Goal: Task Accomplishment & Management: Complete application form

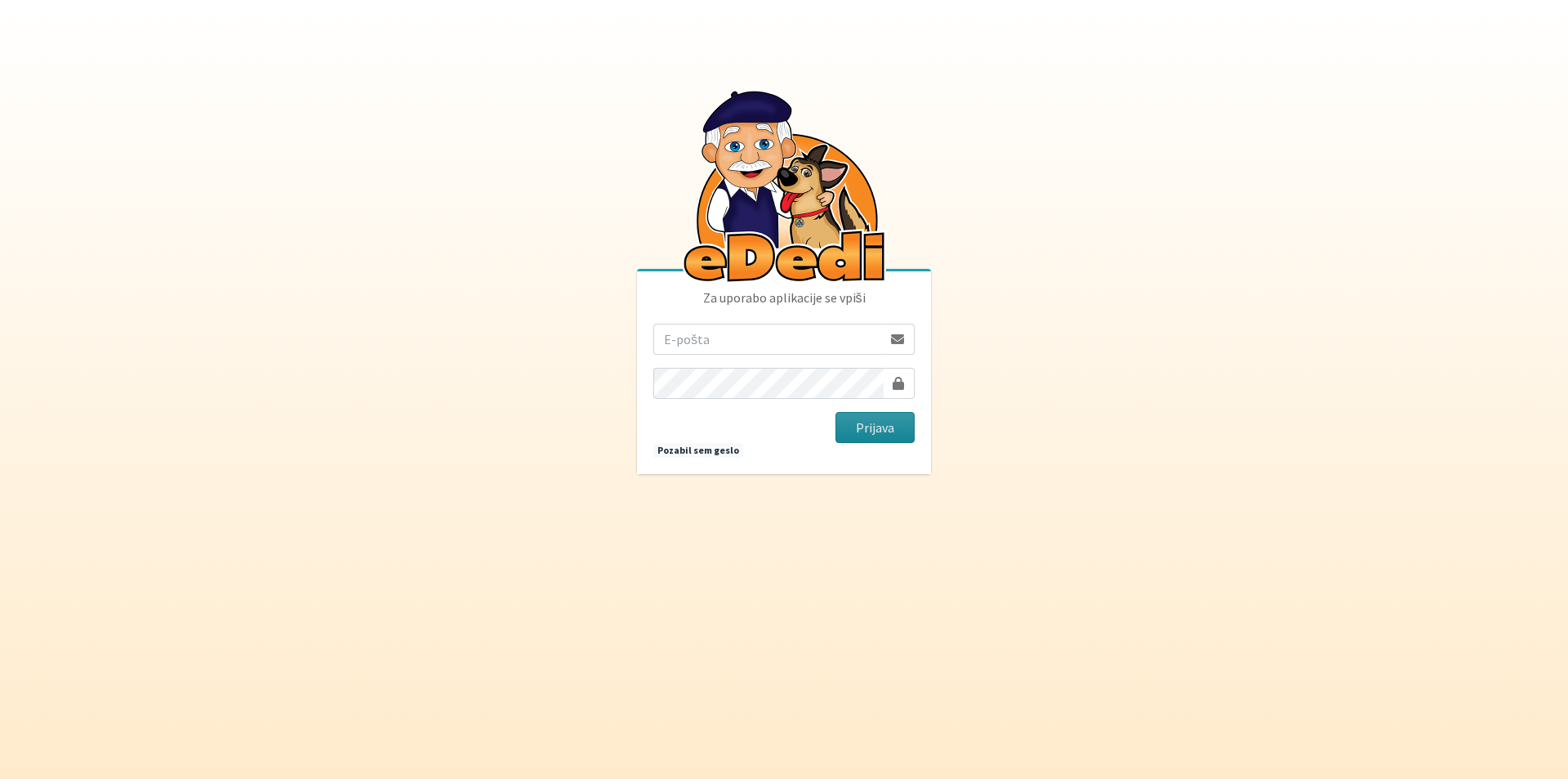
type input "[PERSON_NAME][EMAIL_ADDRESS][PERSON_NAME][PERSON_NAME][DOMAIN_NAME]"
click at [852, 432] on button "Prijava" at bounding box center [875, 427] width 79 height 31
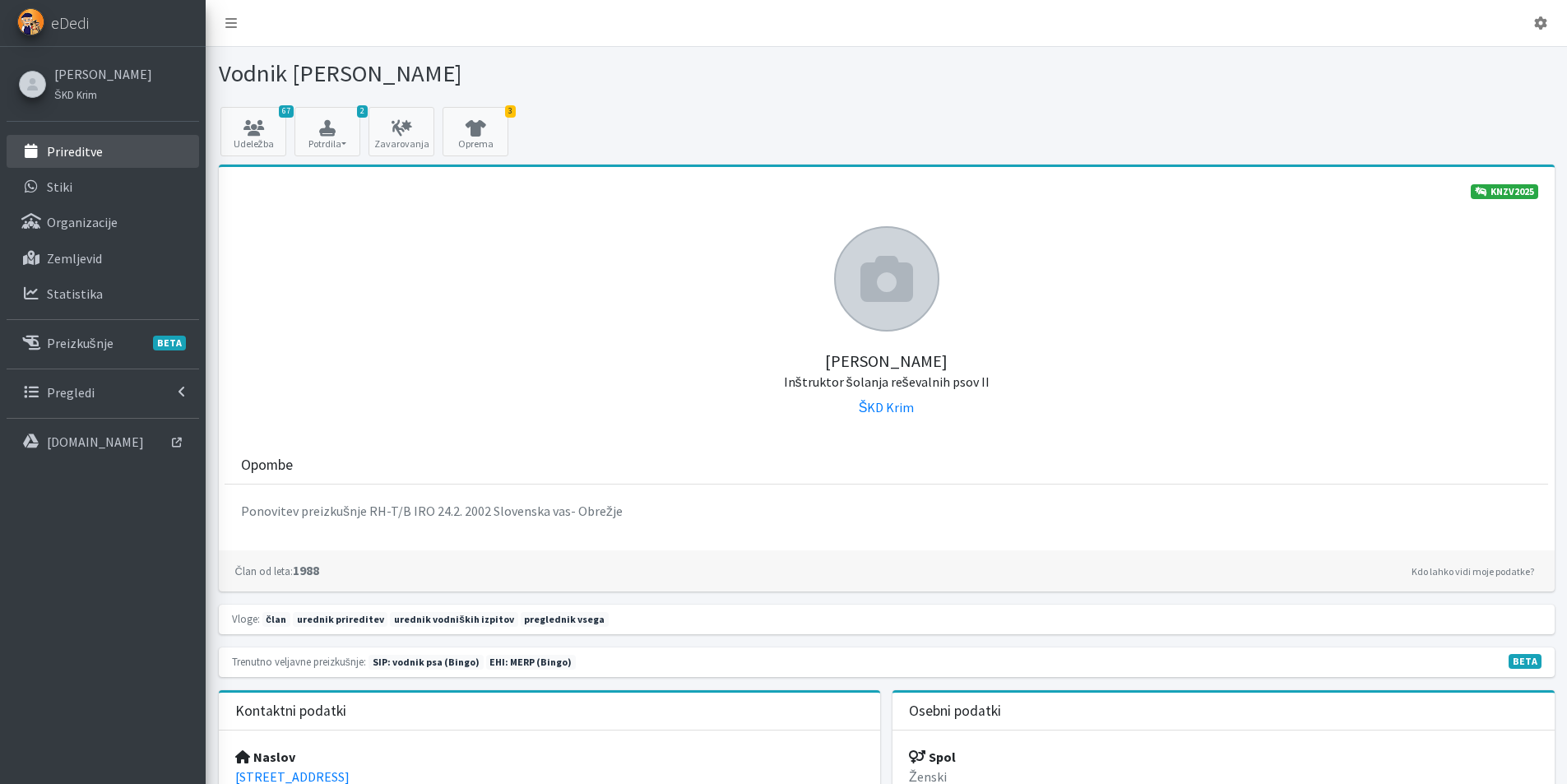
click at [65, 148] on p "Prireditve" at bounding box center [74, 150] width 55 height 16
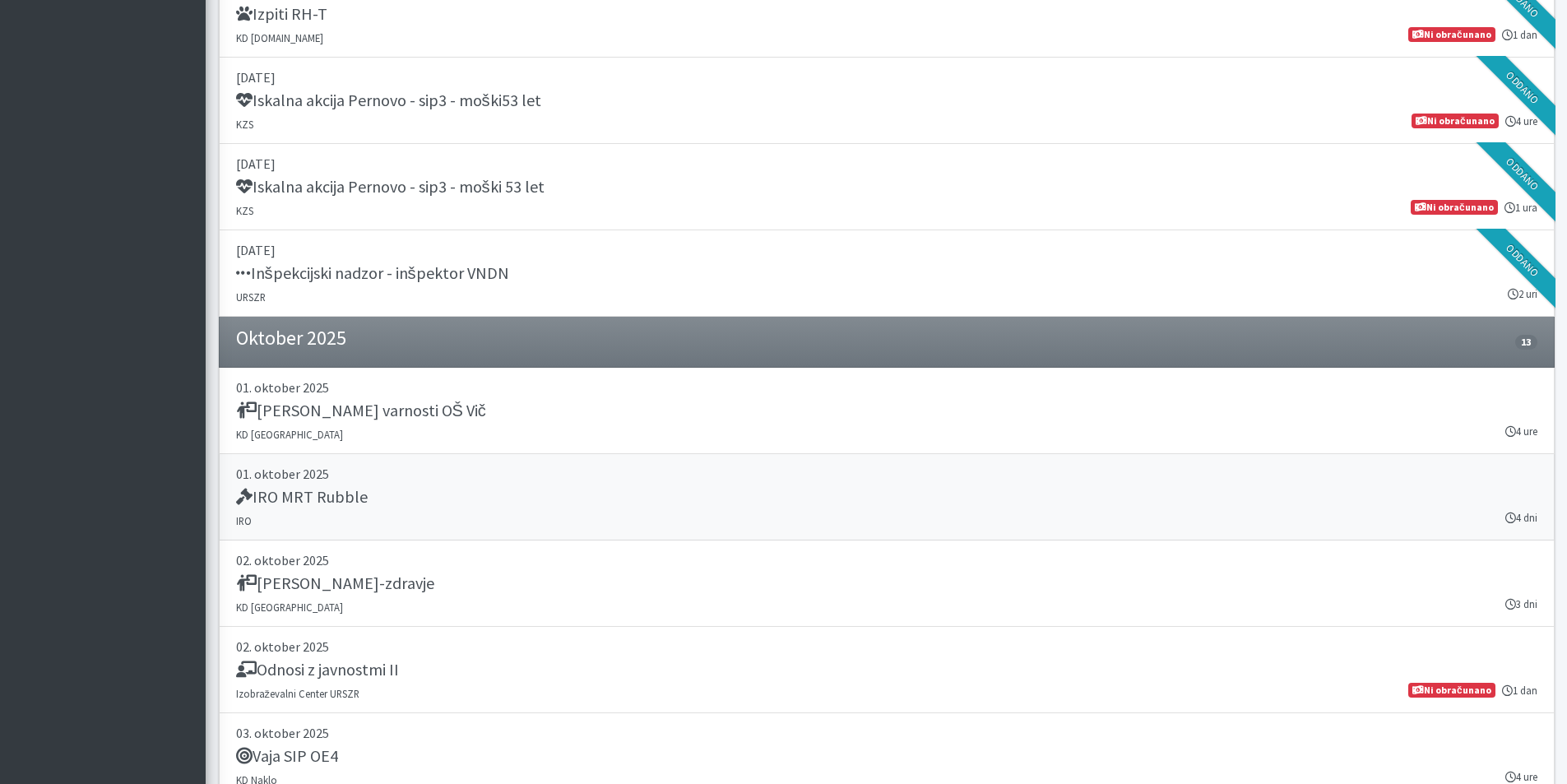
scroll to position [2796, 0]
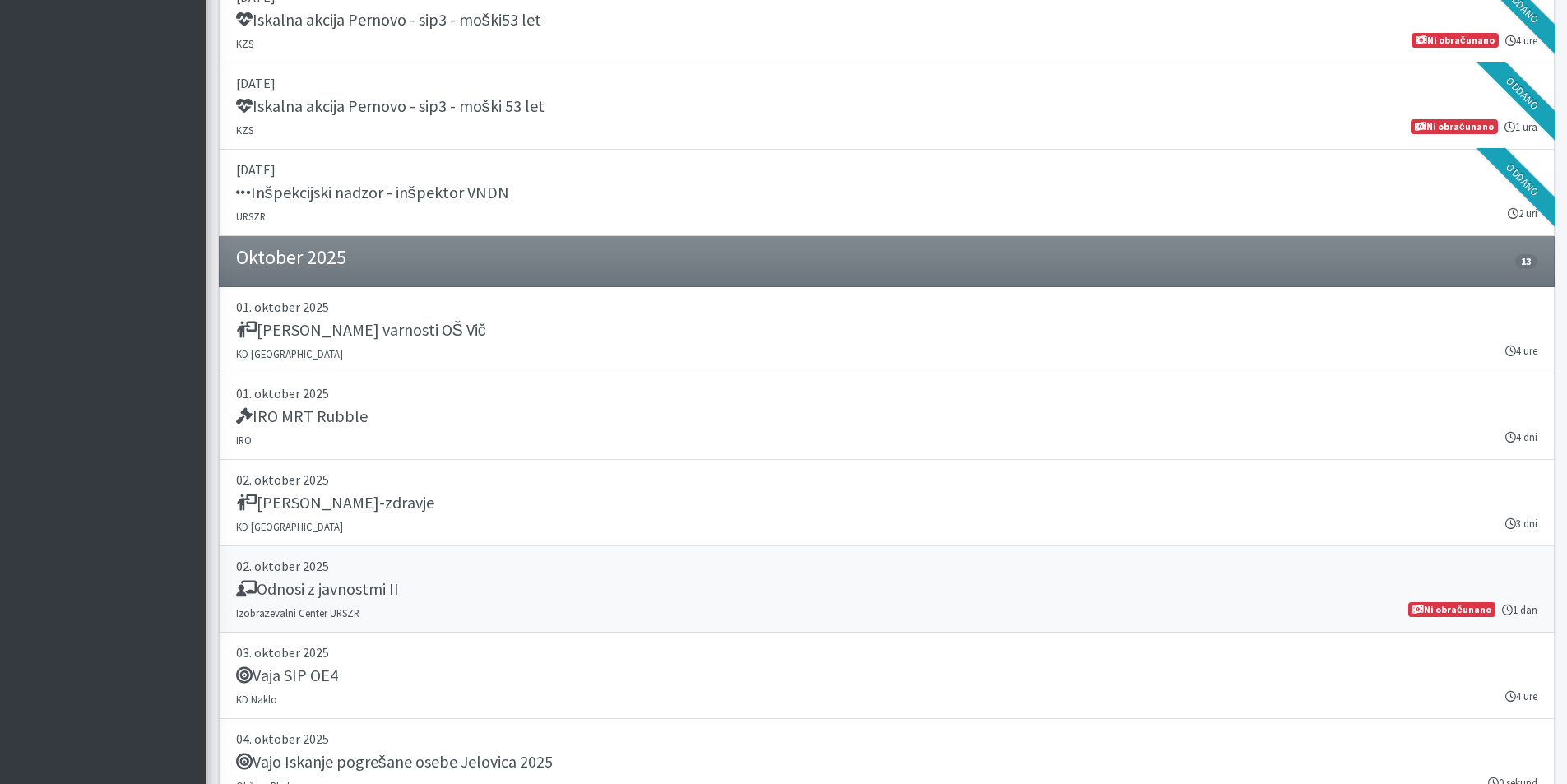
click at [372, 594] on h5 "Odnosi z javnostmi II" at bounding box center [317, 588] width 163 height 20
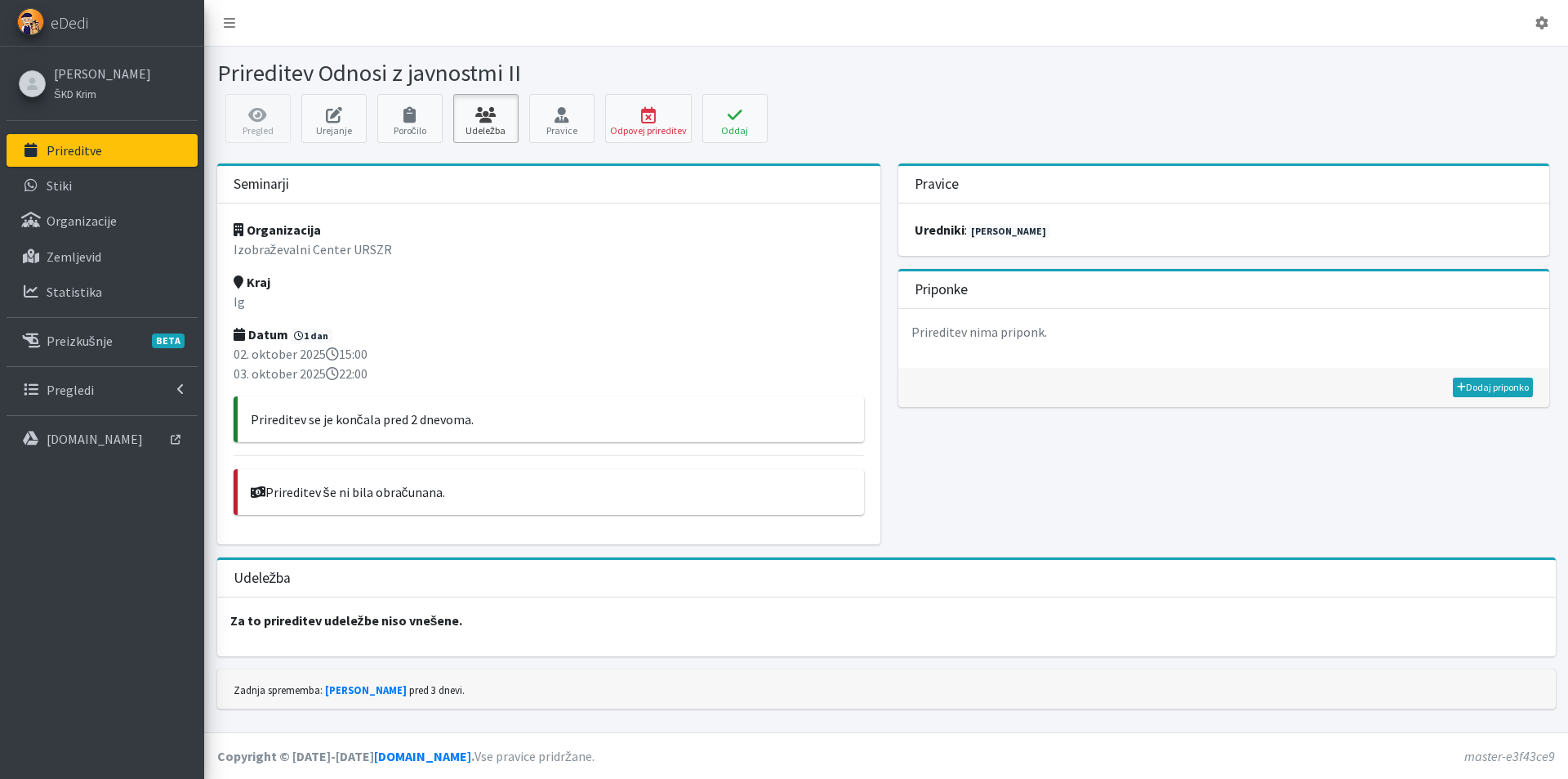
click at [475, 120] on icon at bounding box center [486, 115] width 55 height 16
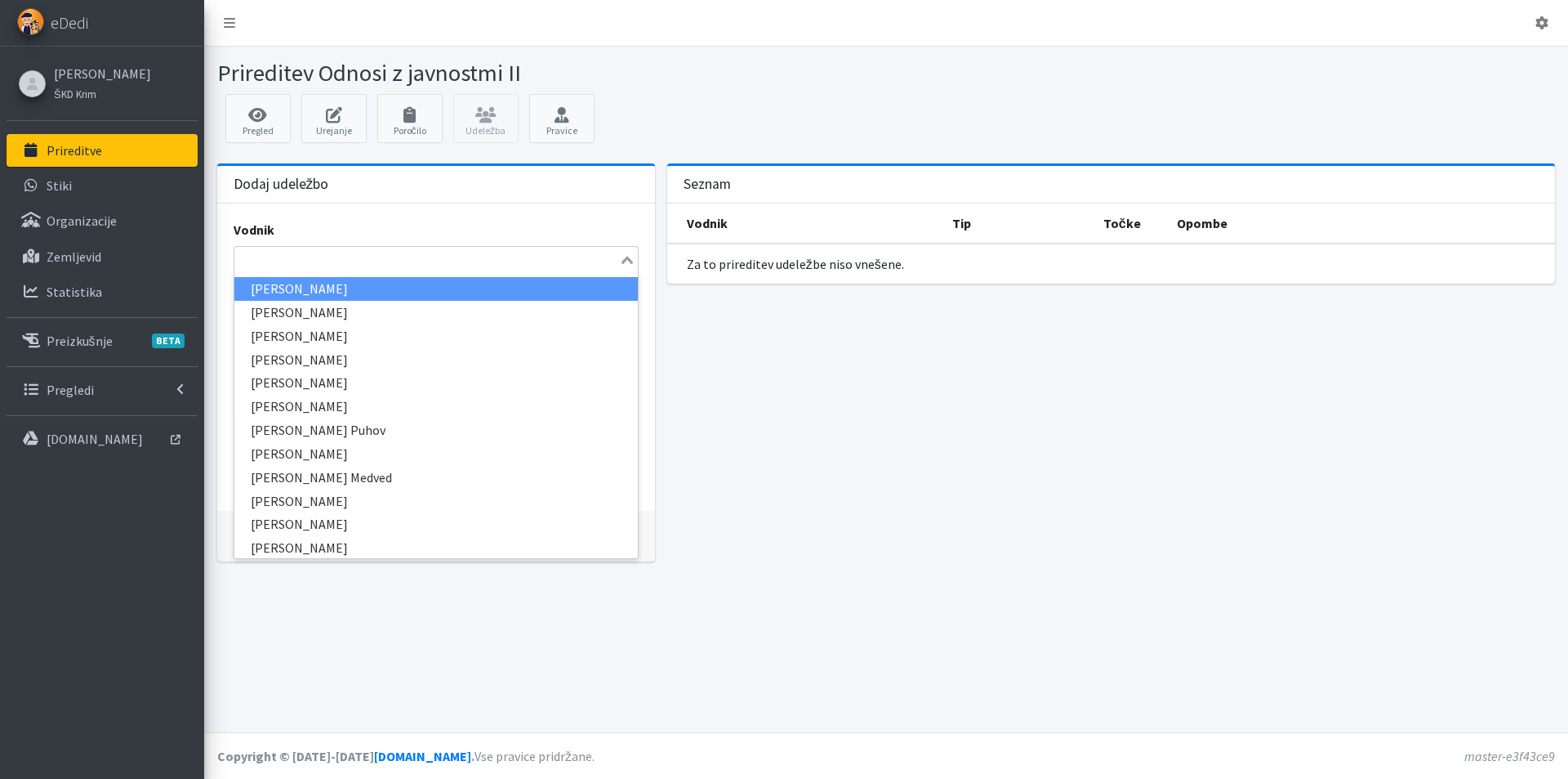
click at [331, 257] on input "Search for option" at bounding box center [427, 260] width 381 height 20
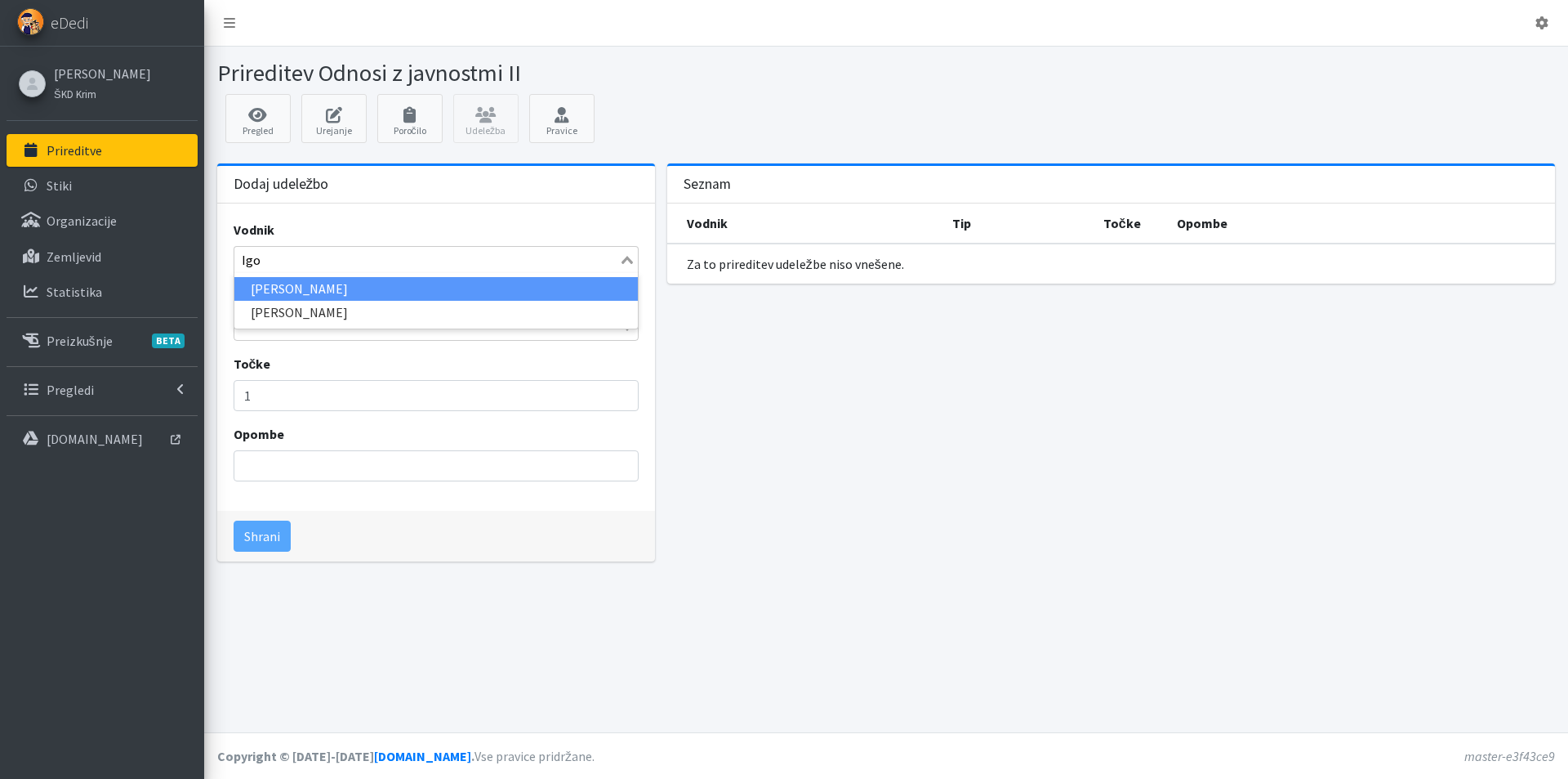
type input "Igor"
click at [340, 279] on li "Igor Skočir" at bounding box center [436, 289] width 403 height 23
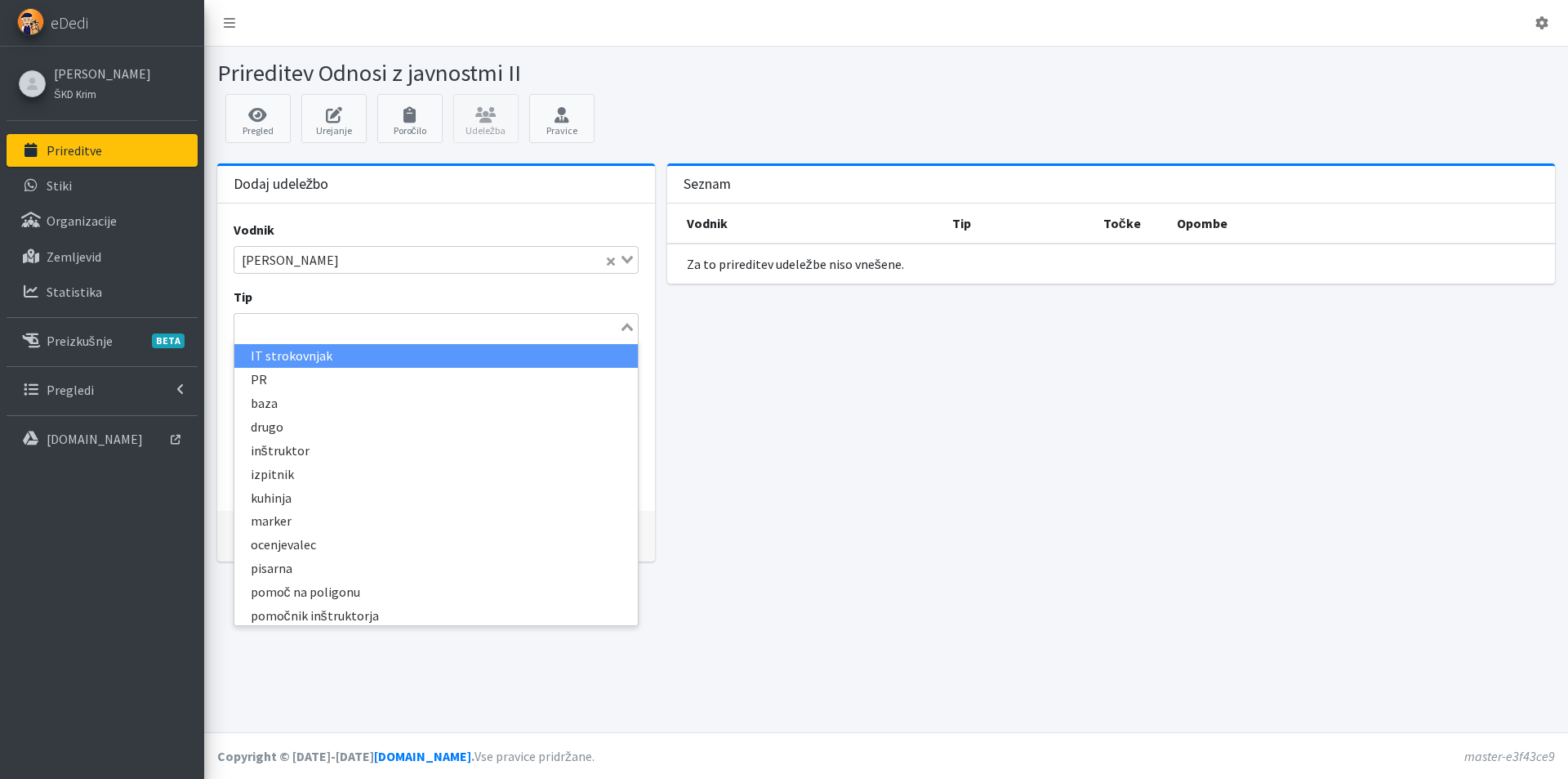
click at [445, 323] on input "Search for option" at bounding box center [427, 326] width 381 height 20
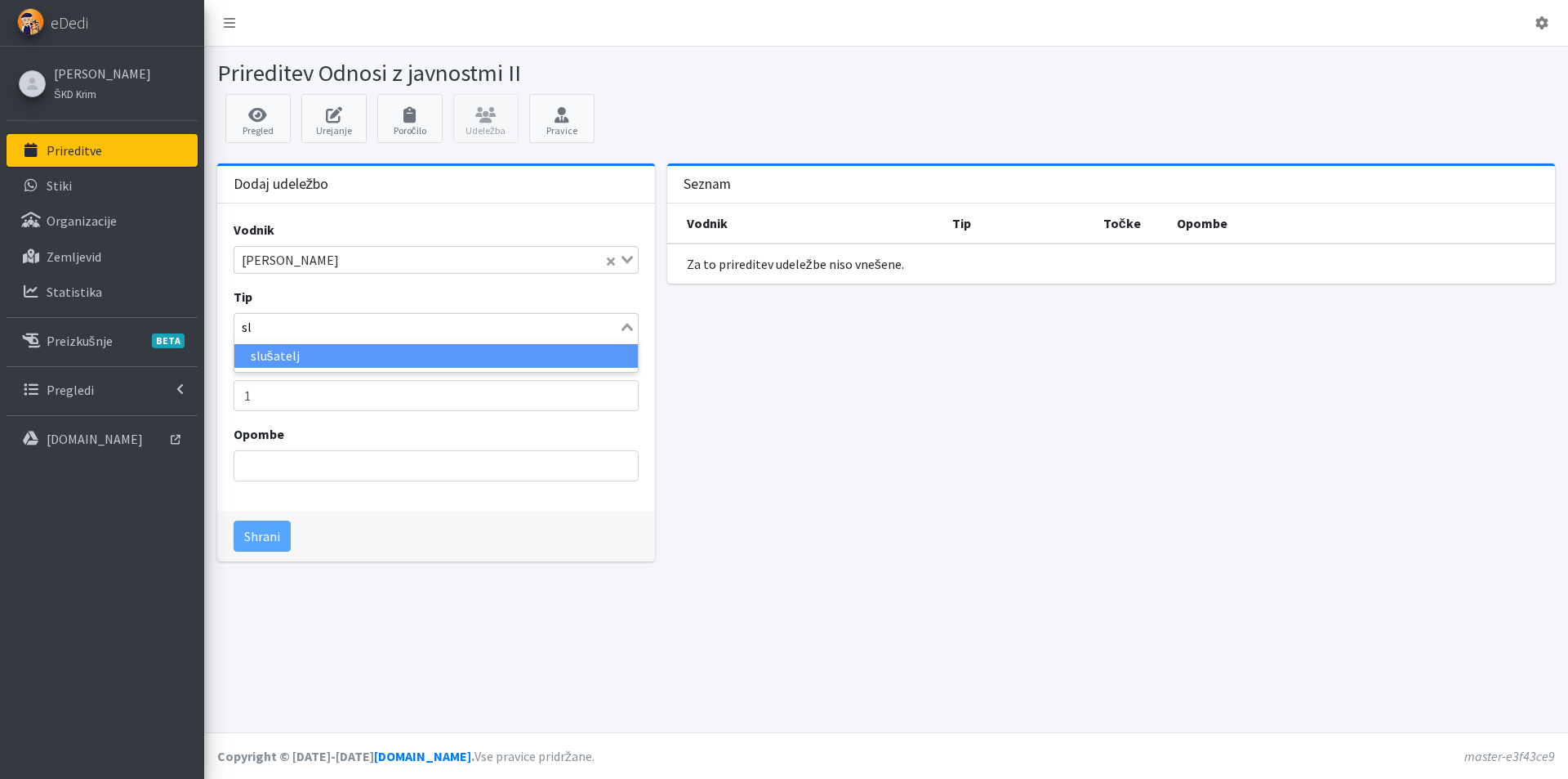
type input "slu"
click at [423, 360] on li "slušatelj" at bounding box center [436, 355] width 403 height 23
click at [264, 531] on button "Shrani" at bounding box center [261, 535] width 57 height 31
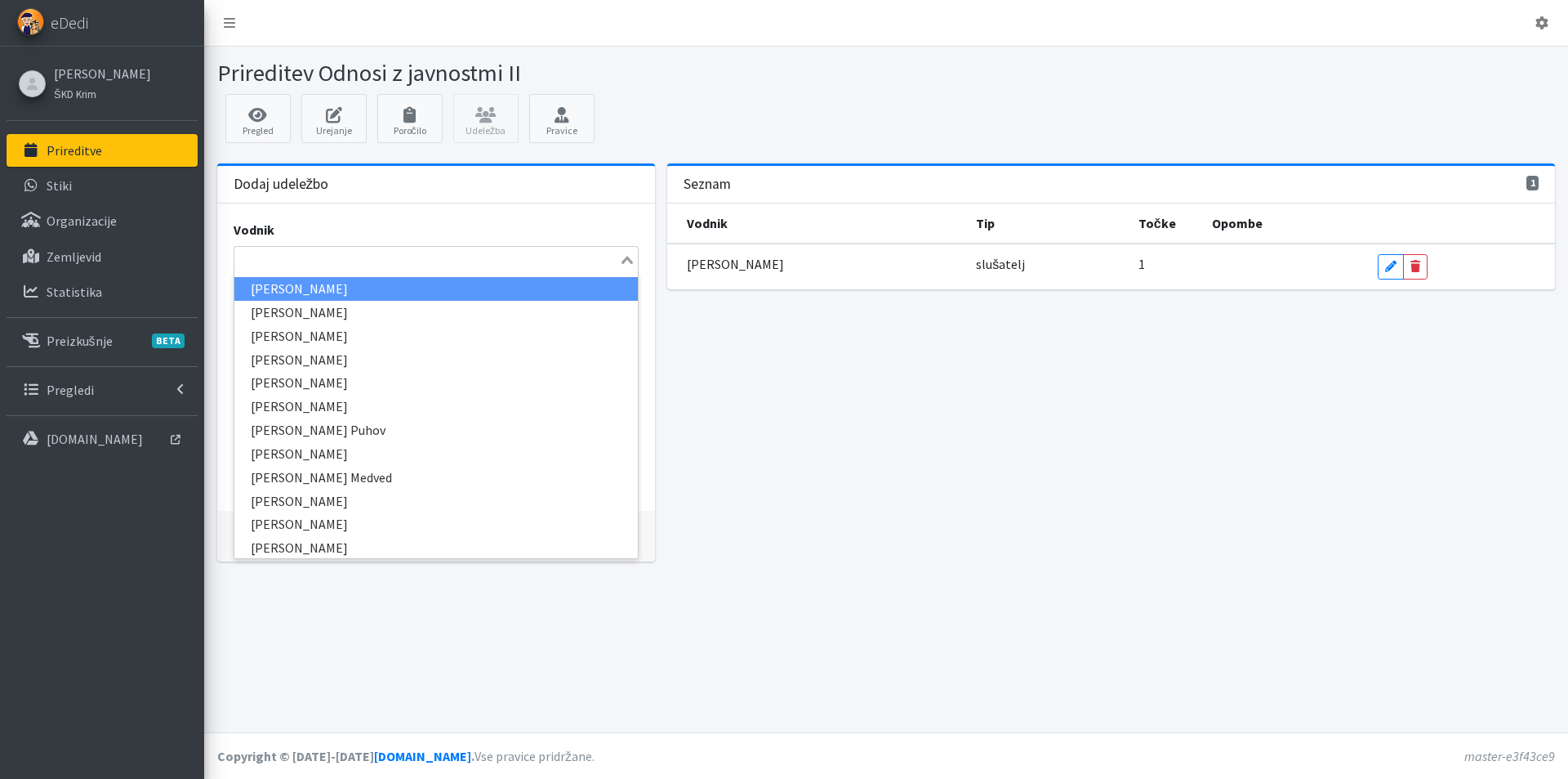
click at [242, 258] on input "Search for option" at bounding box center [427, 260] width 381 height 20
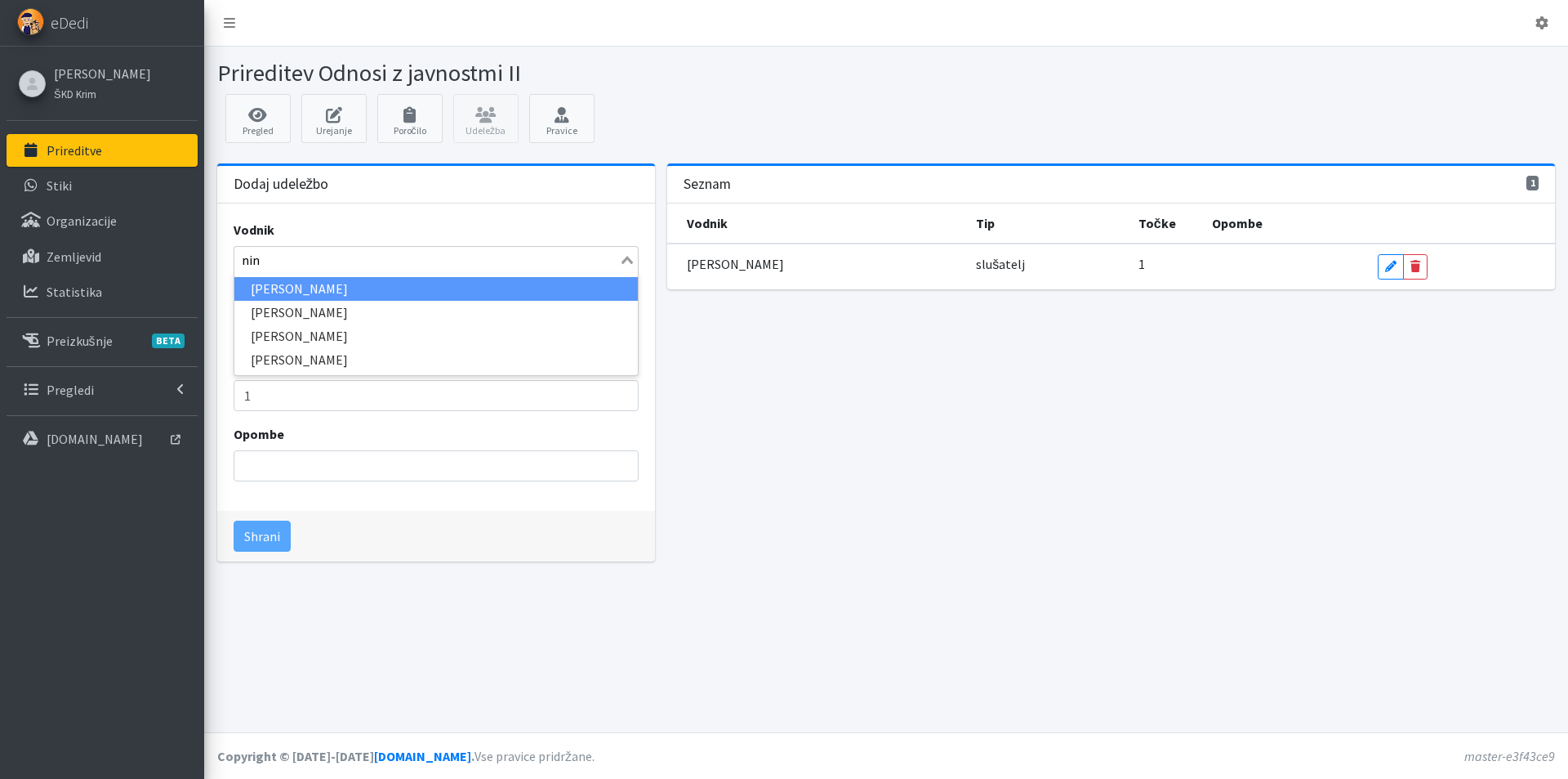
type input "nina"
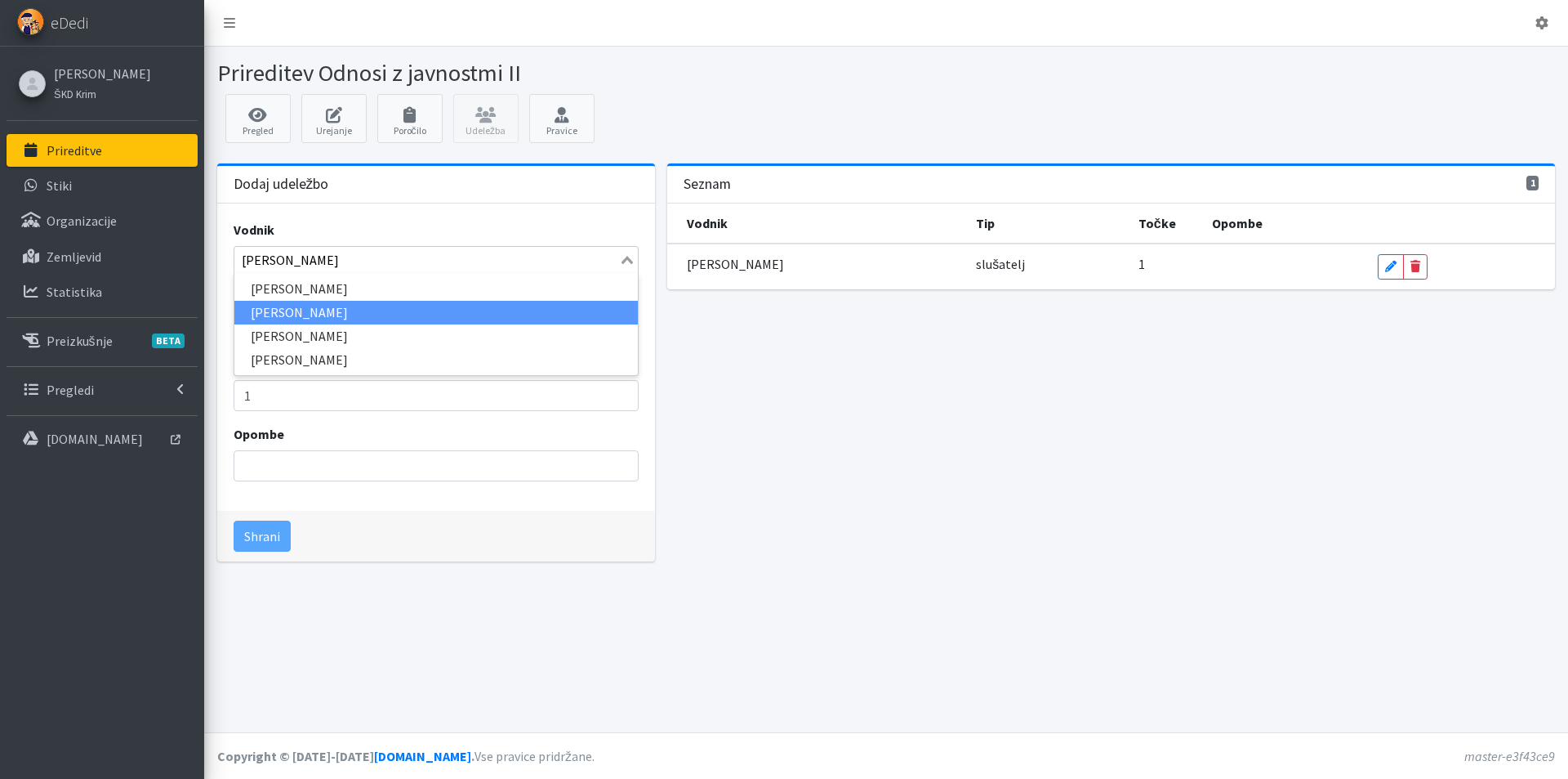
click at [261, 315] on li "[PERSON_NAME]" at bounding box center [436, 312] width 403 height 23
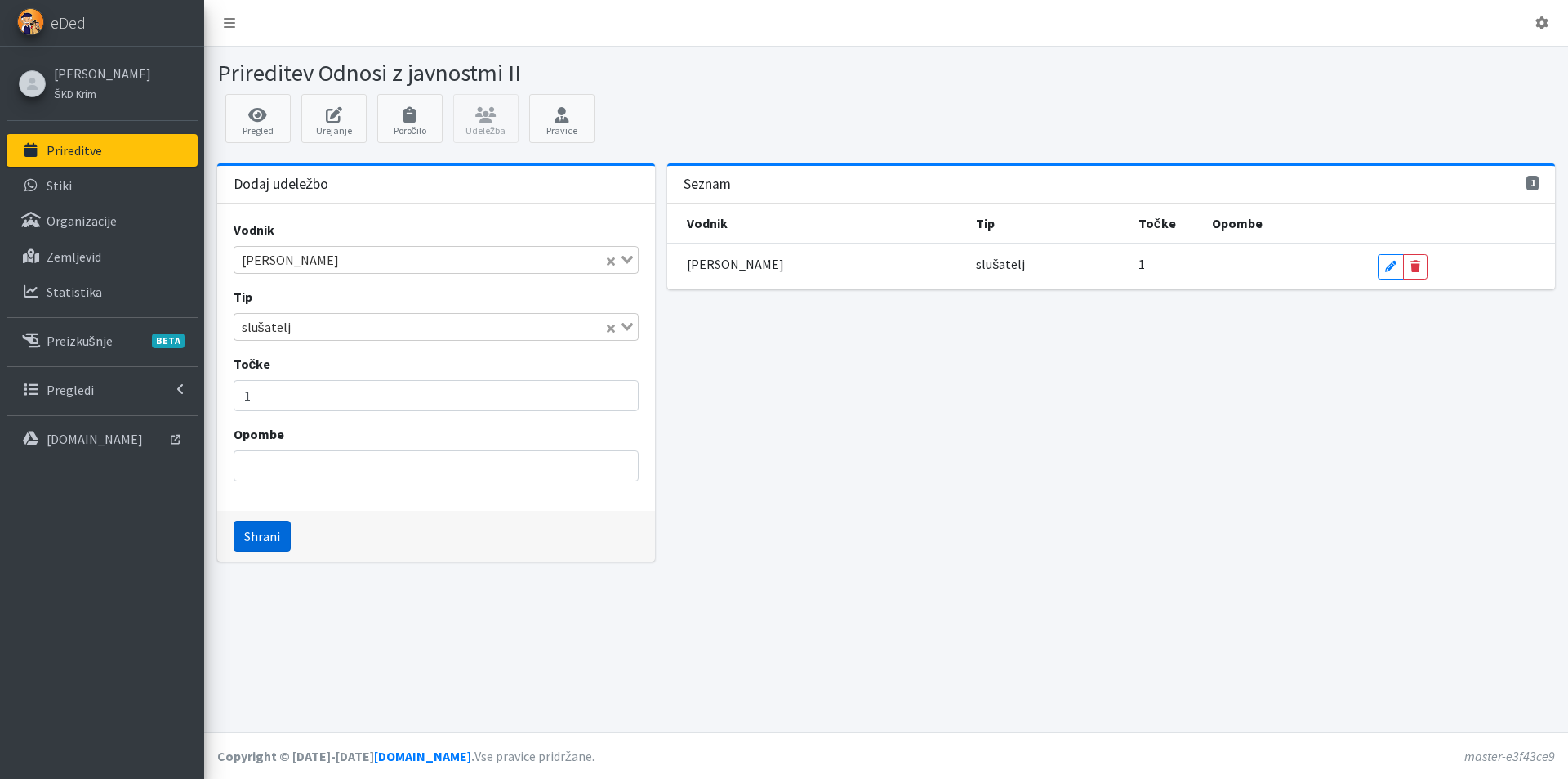
click at [253, 540] on button "Shrani" at bounding box center [261, 535] width 57 height 31
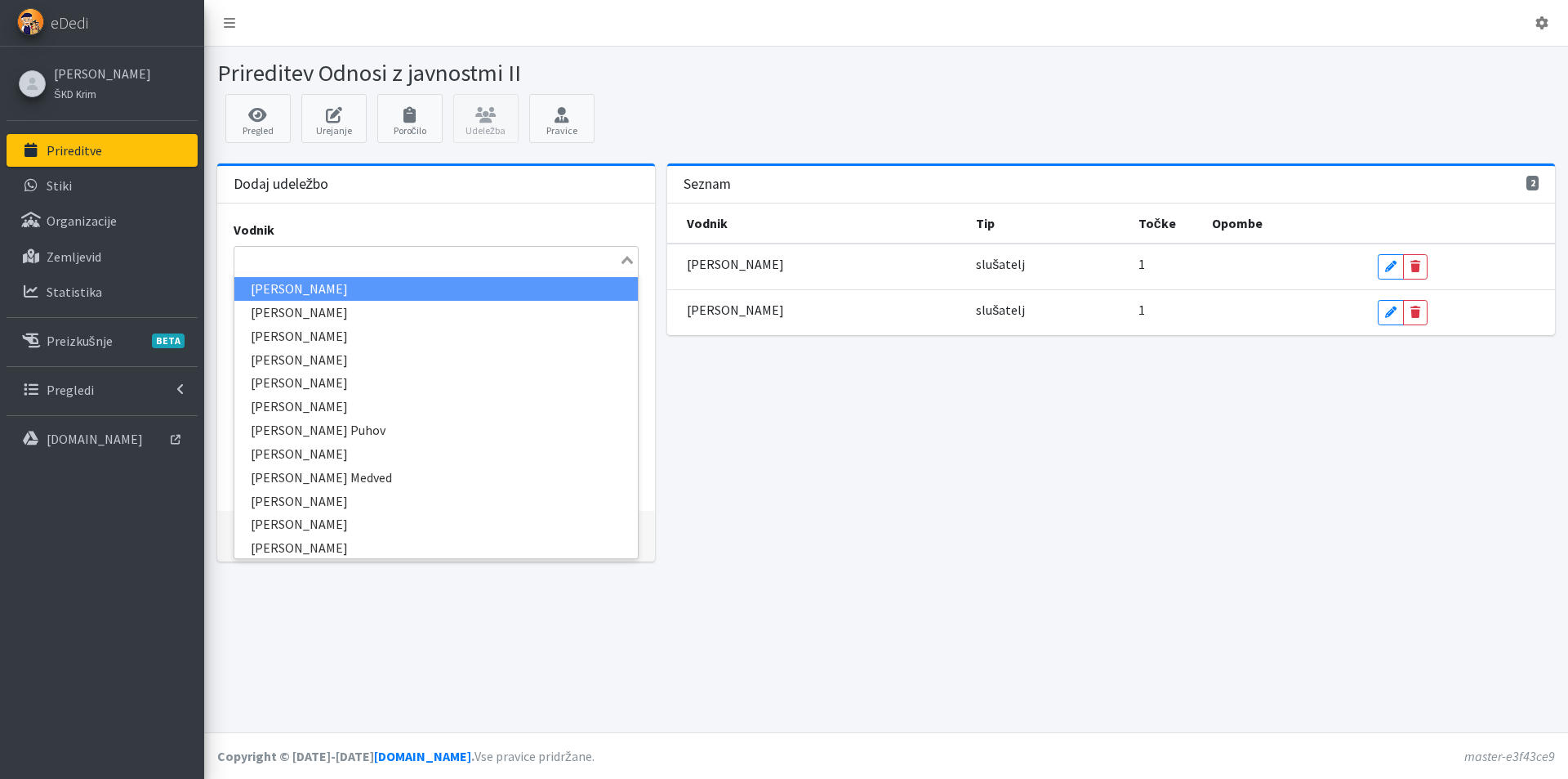
click at [271, 264] on input "Search for option" at bounding box center [427, 260] width 381 height 20
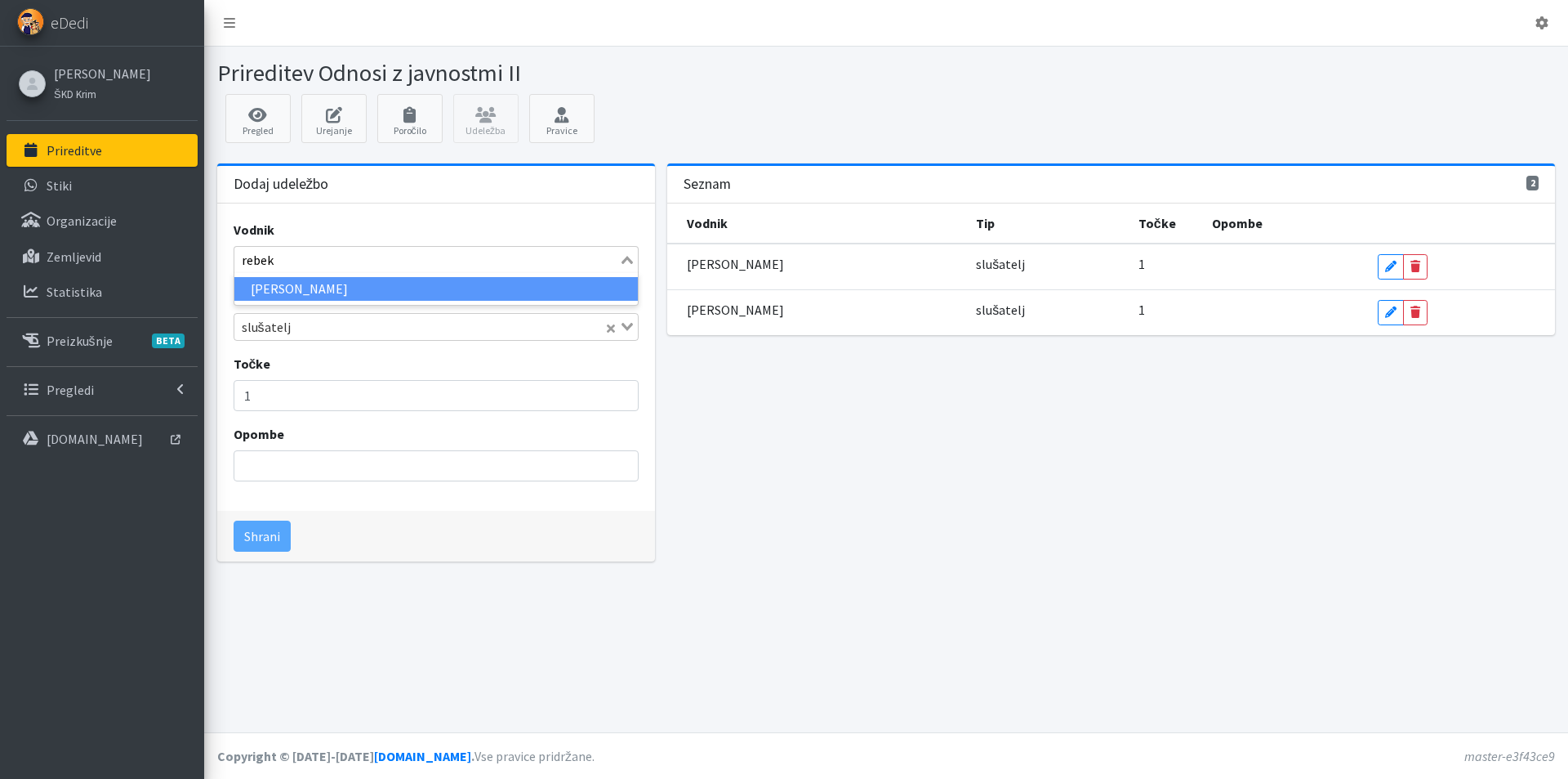
type input "rebeka"
click at [300, 292] on li "[PERSON_NAME]" at bounding box center [436, 289] width 403 height 23
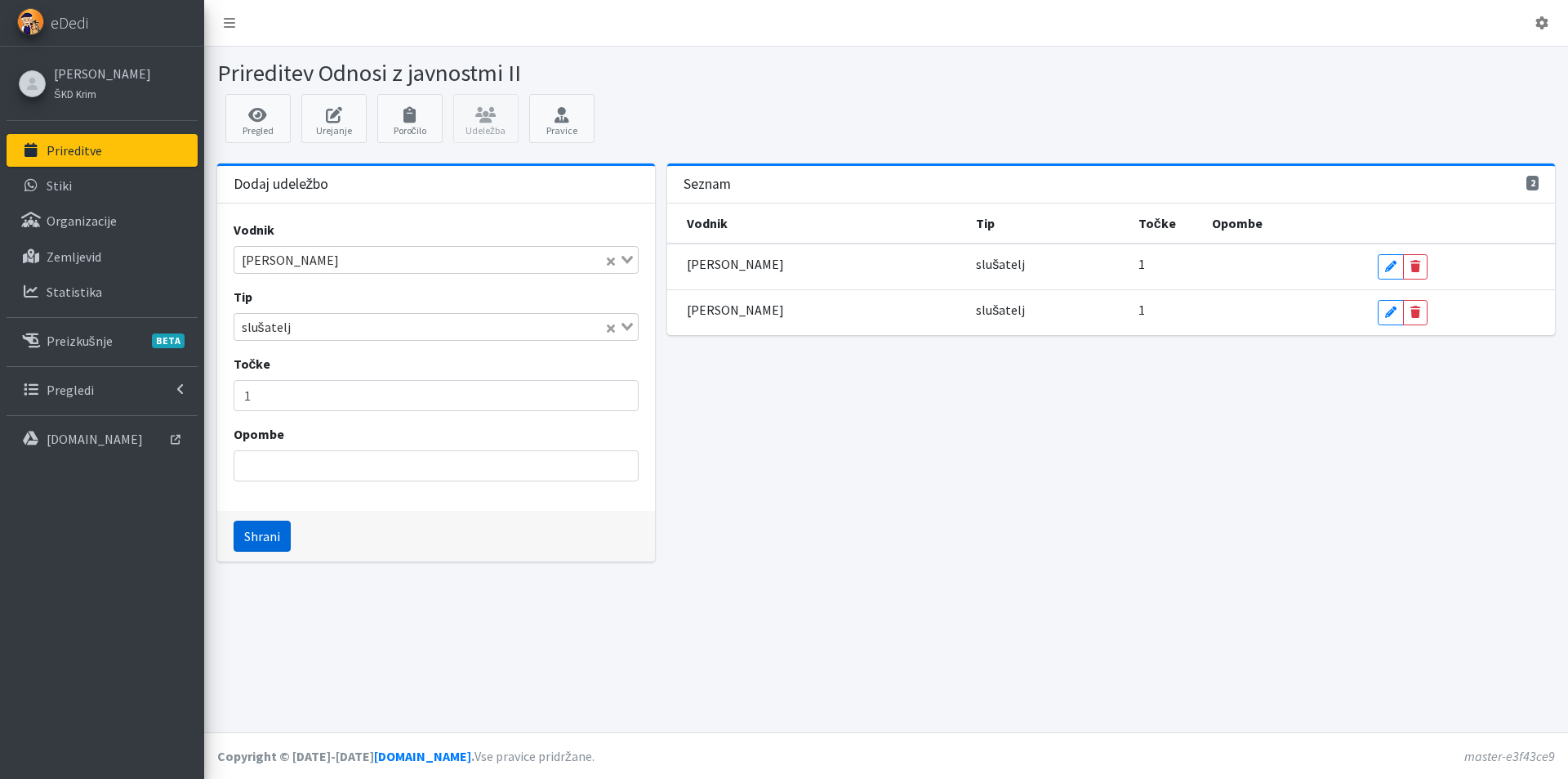
click at [269, 537] on button "Shrani" at bounding box center [261, 535] width 57 height 31
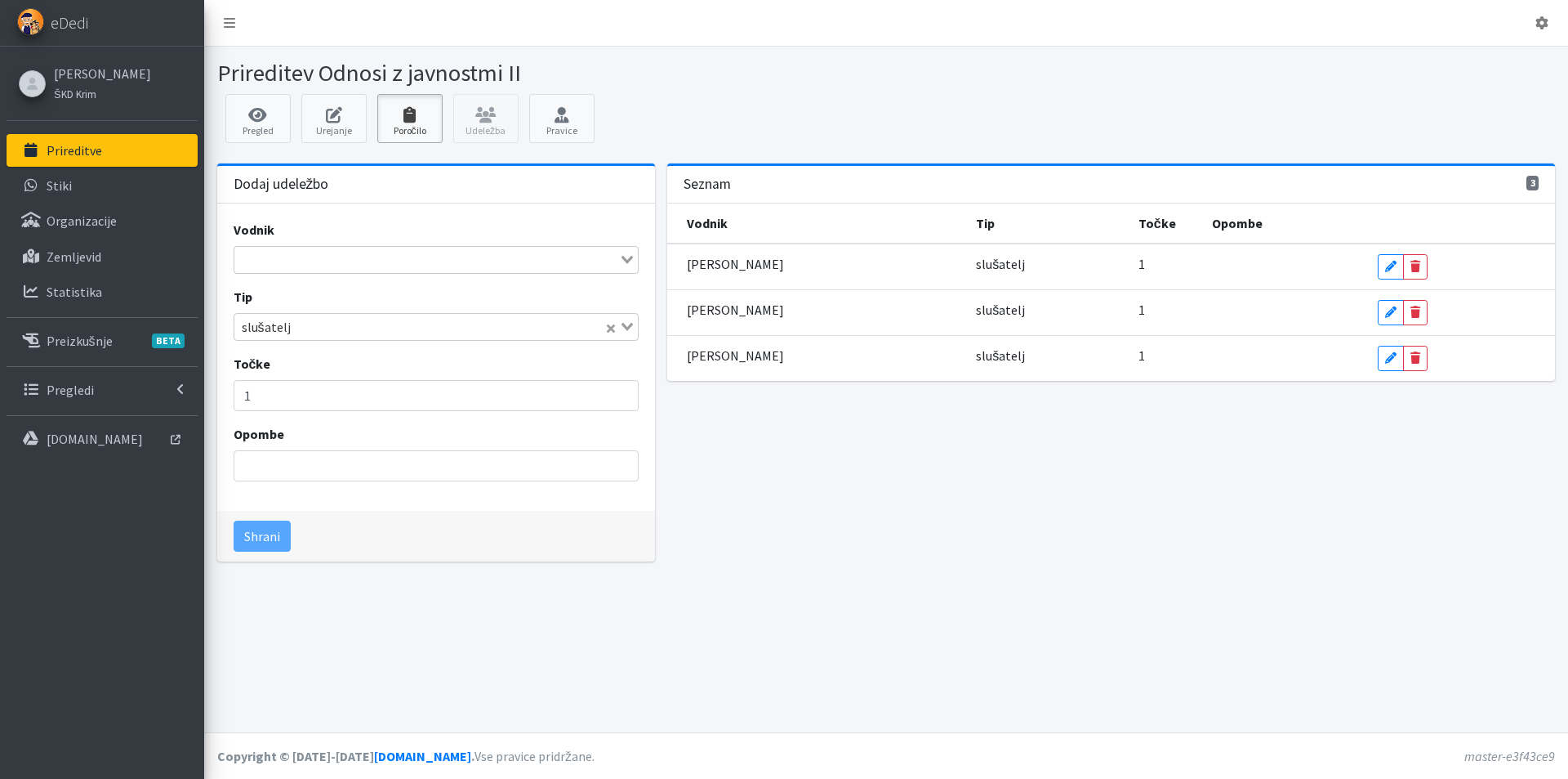
click at [414, 120] on icon at bounding box center [409, 115] width 55 height 16
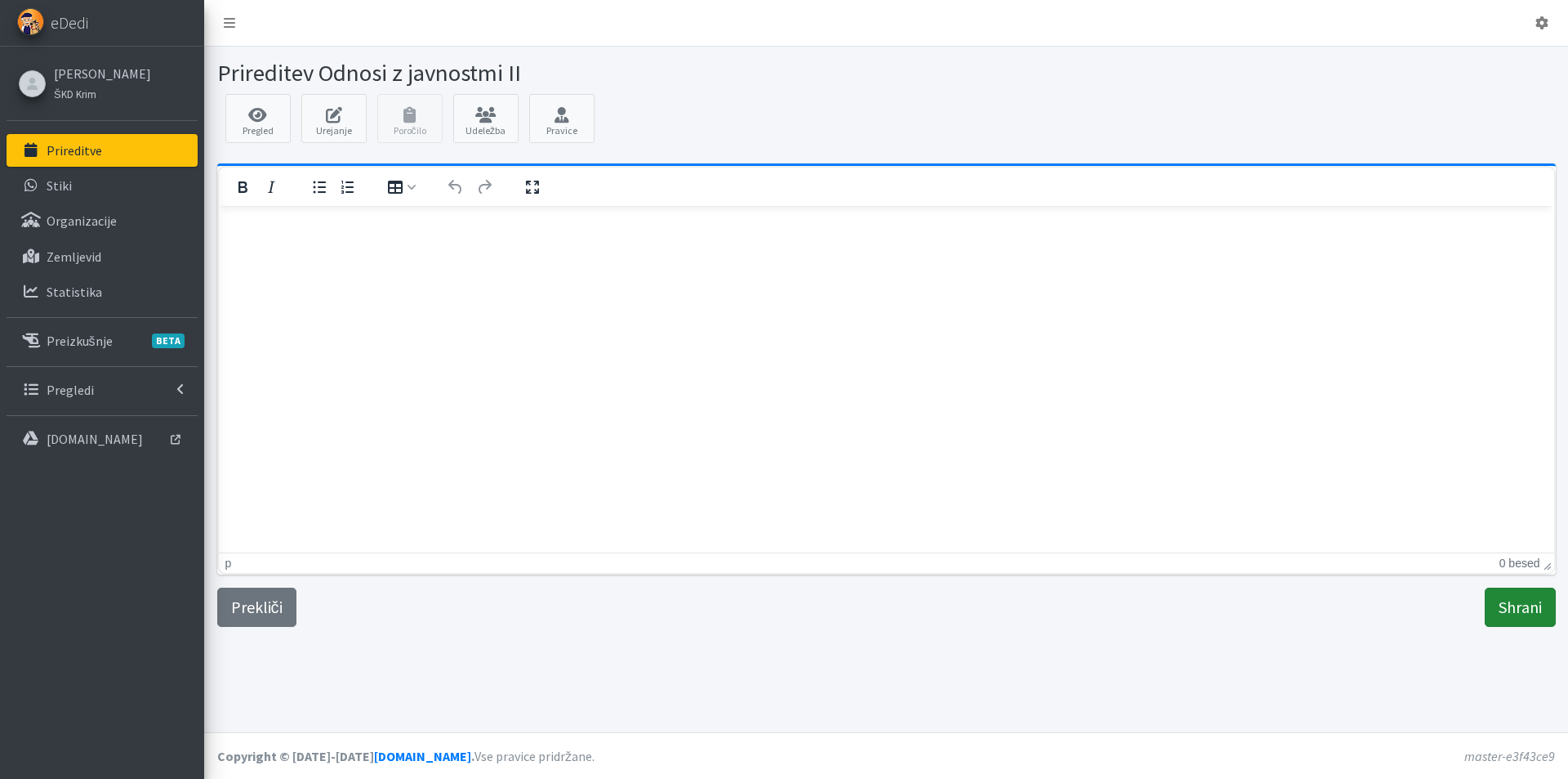
click at [1524, 608] on input "Shrani" at bounding box center [1520, 607] width 71 height 39
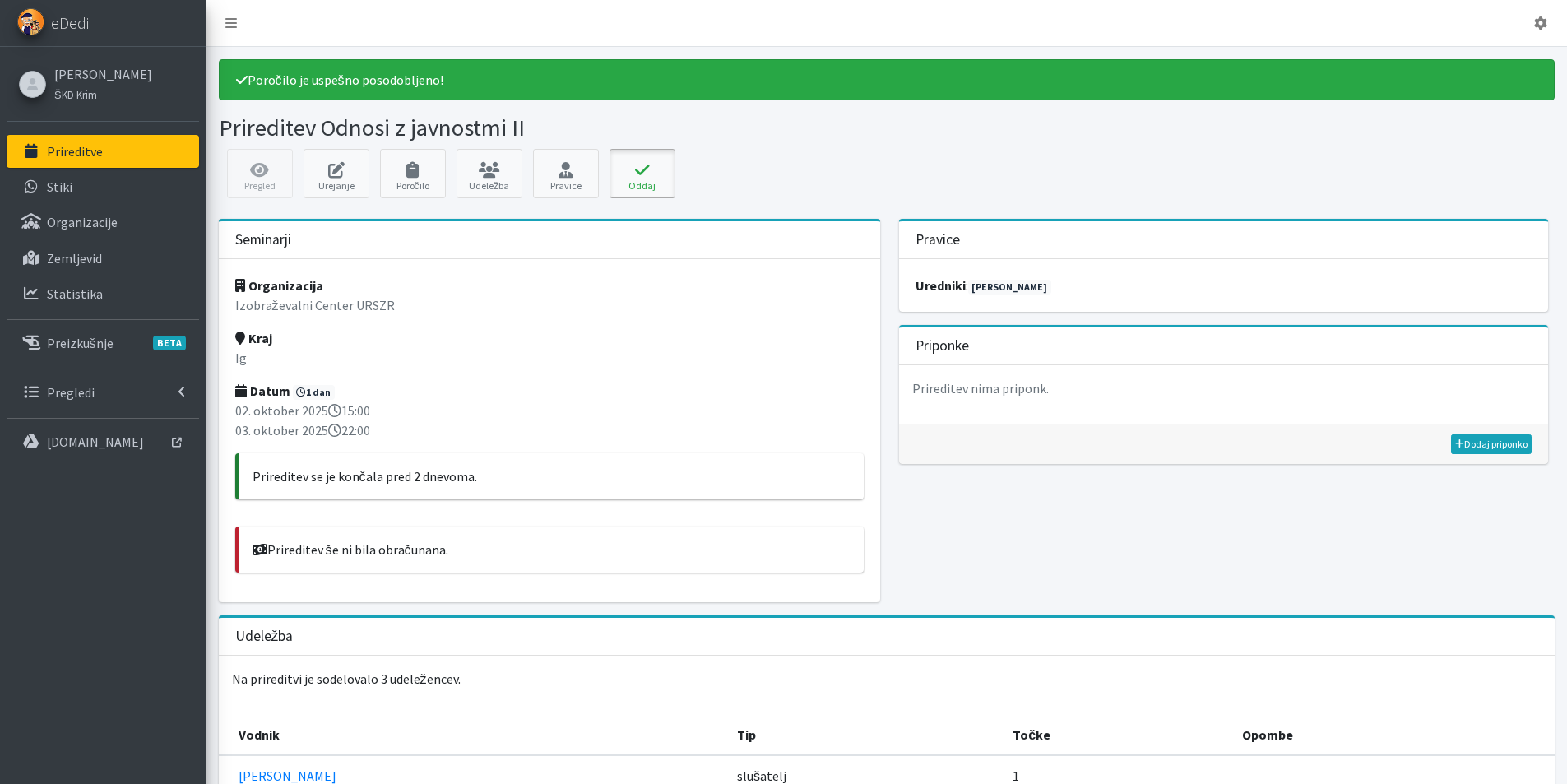
click at [633, 176] on icon at bounding box center [641, 169] width 55 height 16
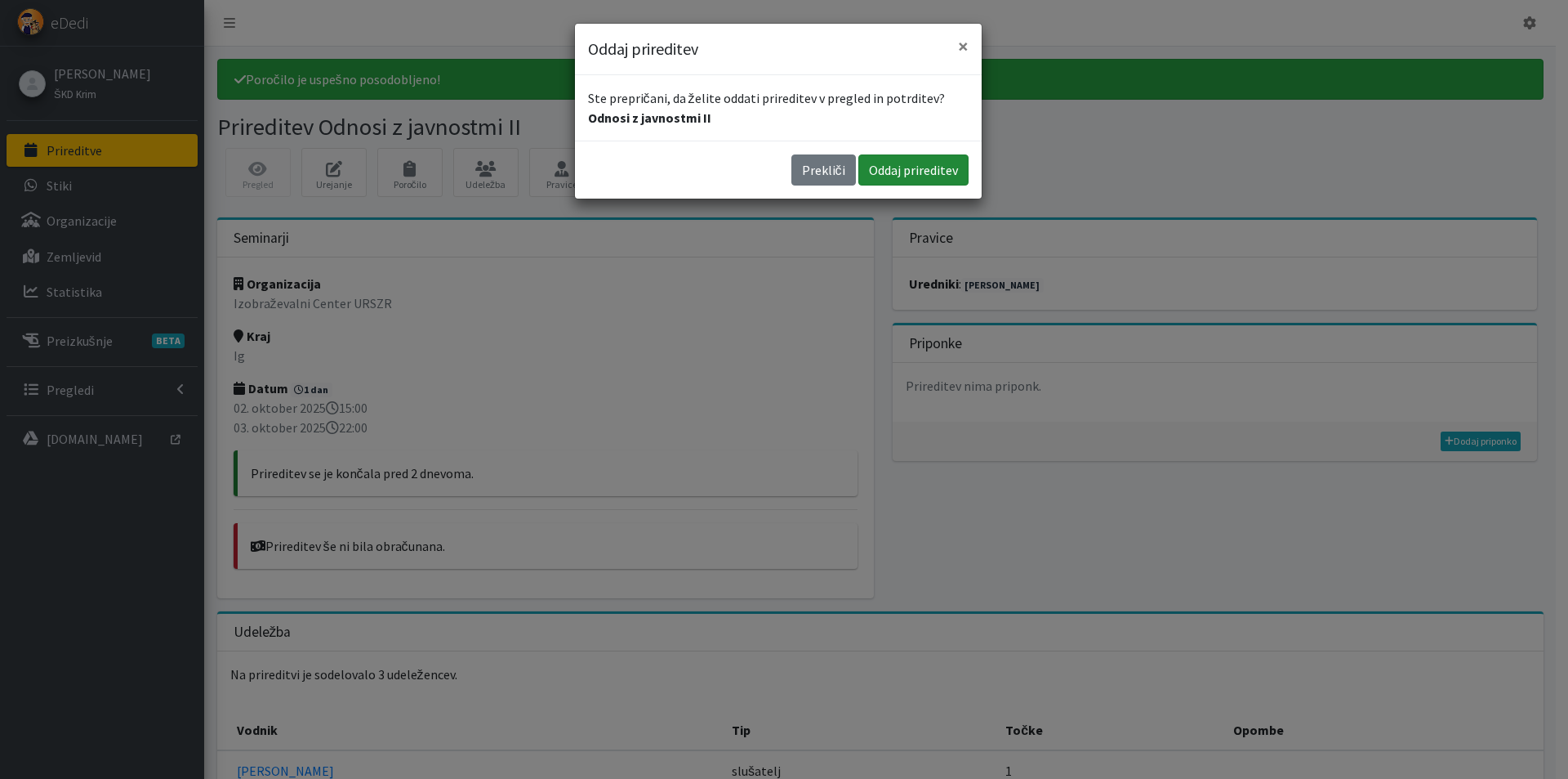
click at [883, 164] on button "Oddaj prireditev" at bounding box center [913, 169] width 110 height 31
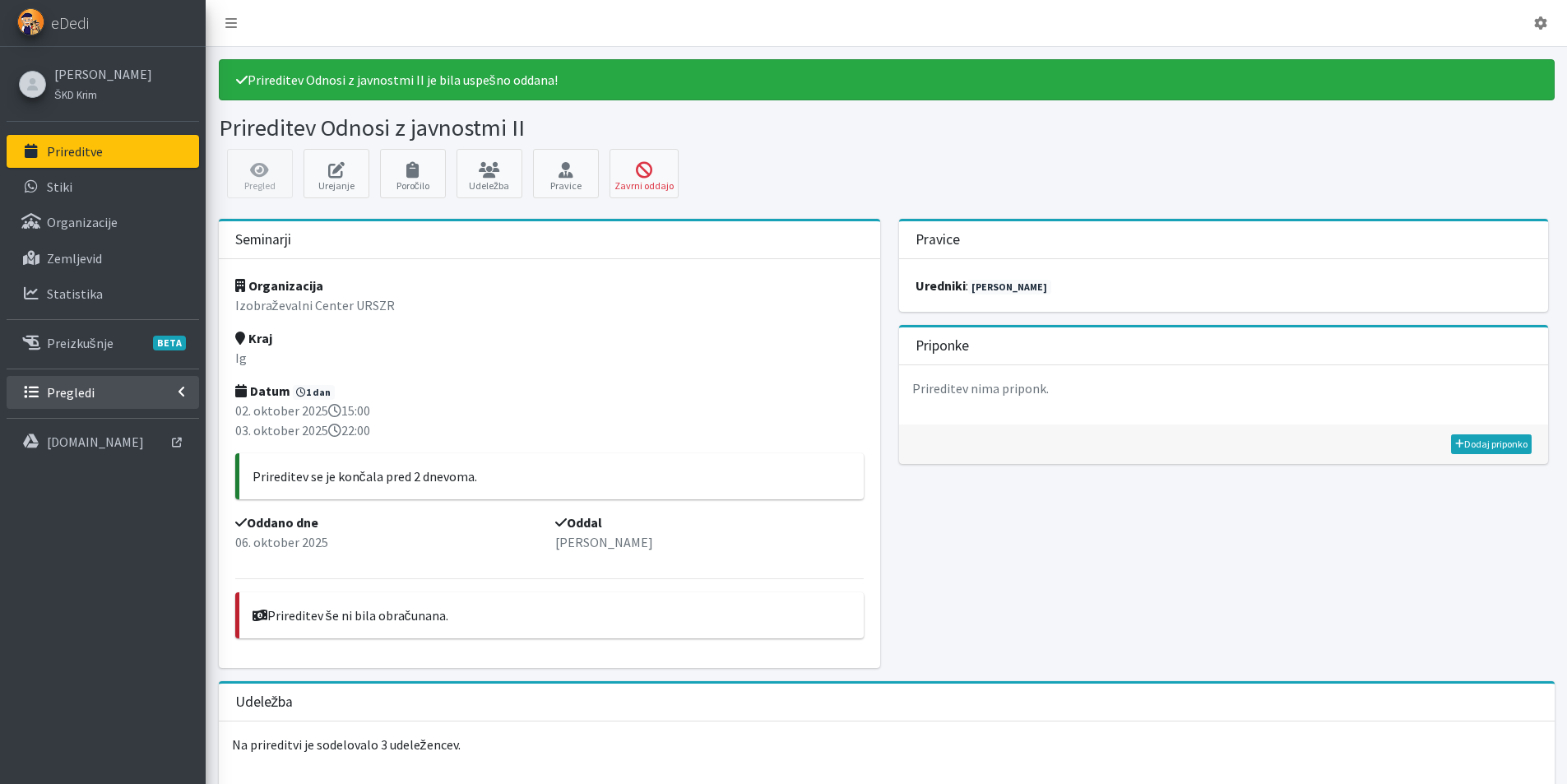
click at [85, 394] on p "Pregledi" at bounding box center [71, 391] width 48 height 16
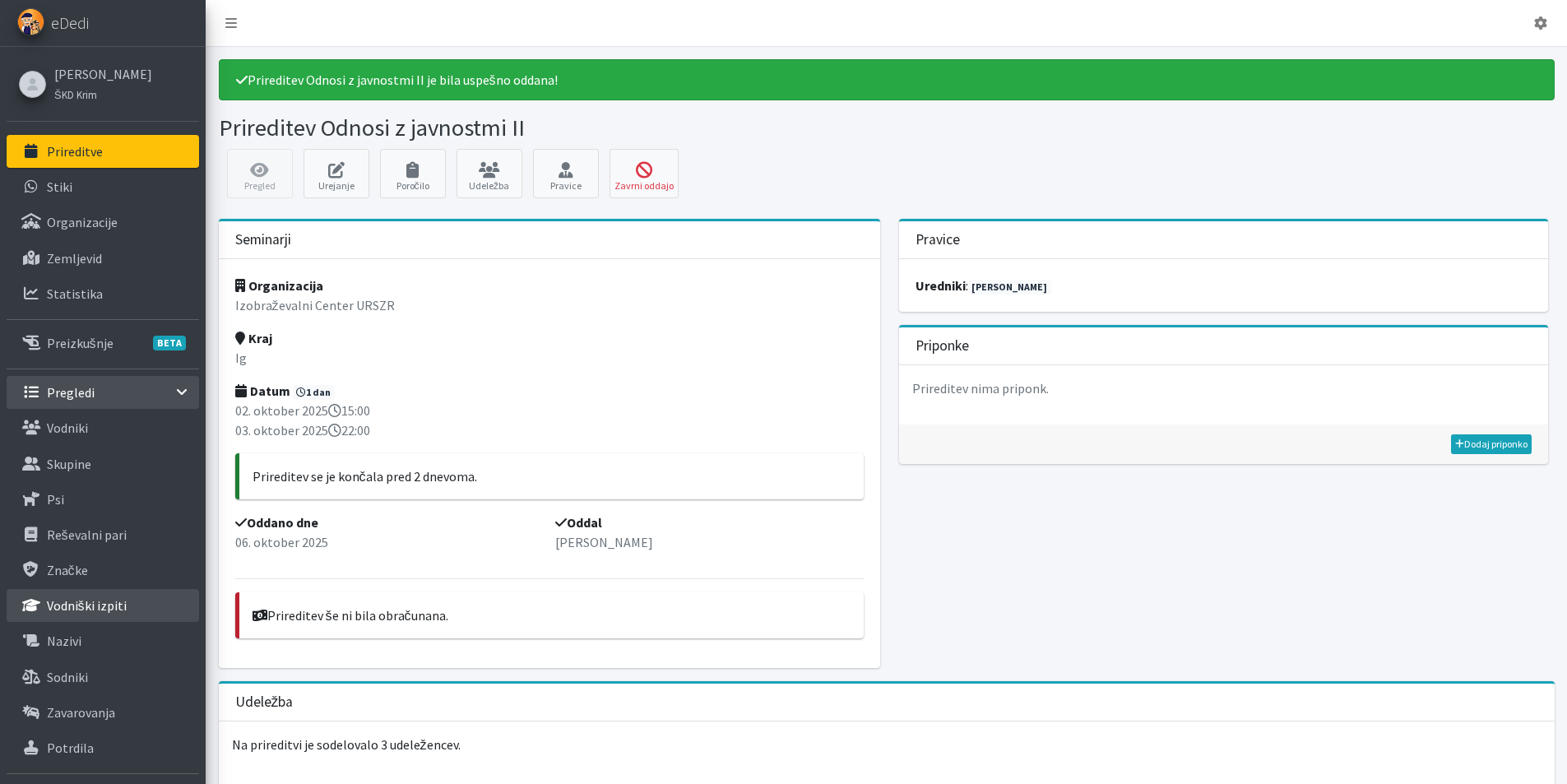
click at [97, 609] on p "Vodniški izpiti" at bounding box center [87, 604] width 80 height 16
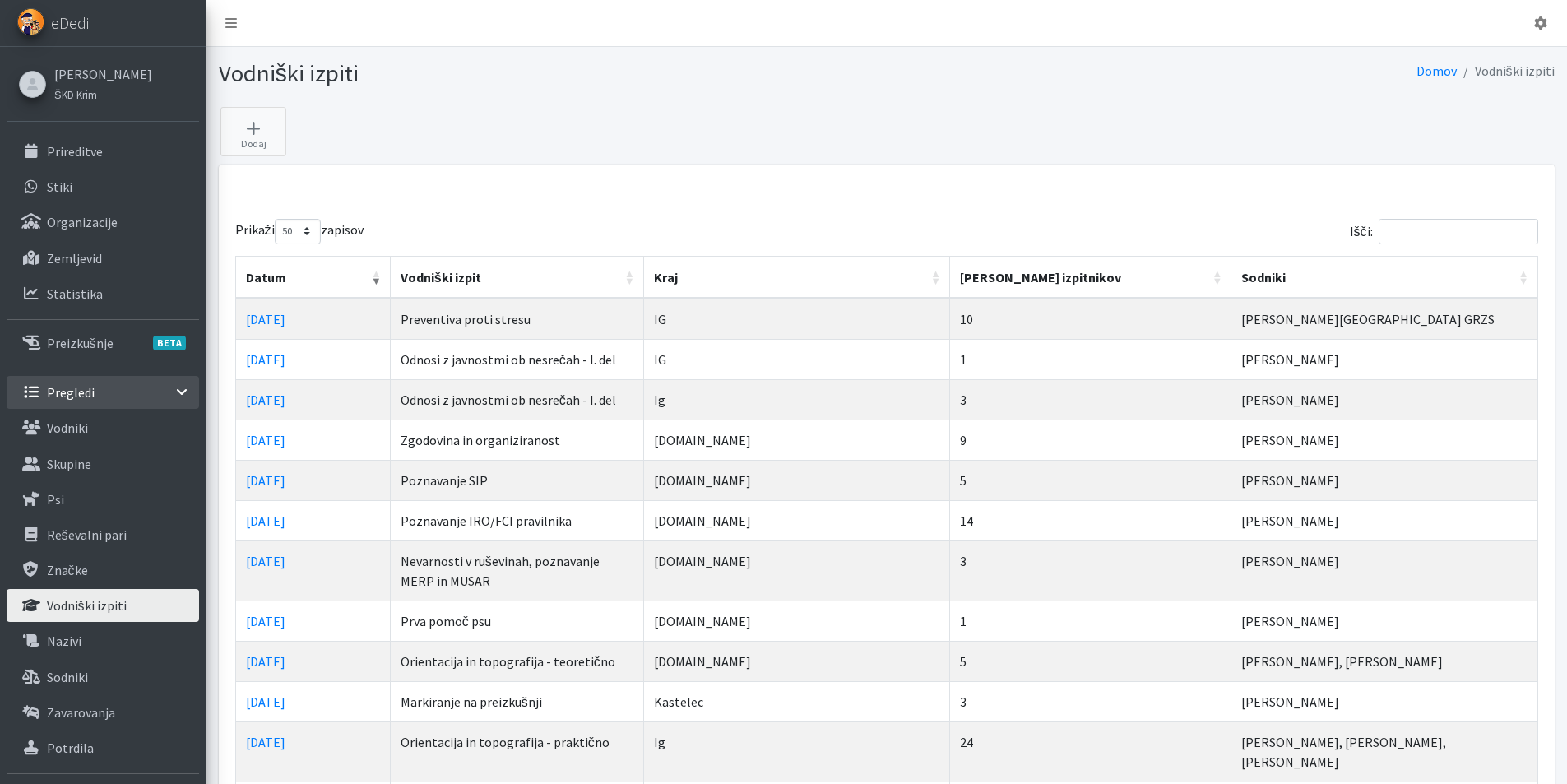
select select "50"
click at [256, 129] on icon at bounding box center [253, 128] width 55 height 16
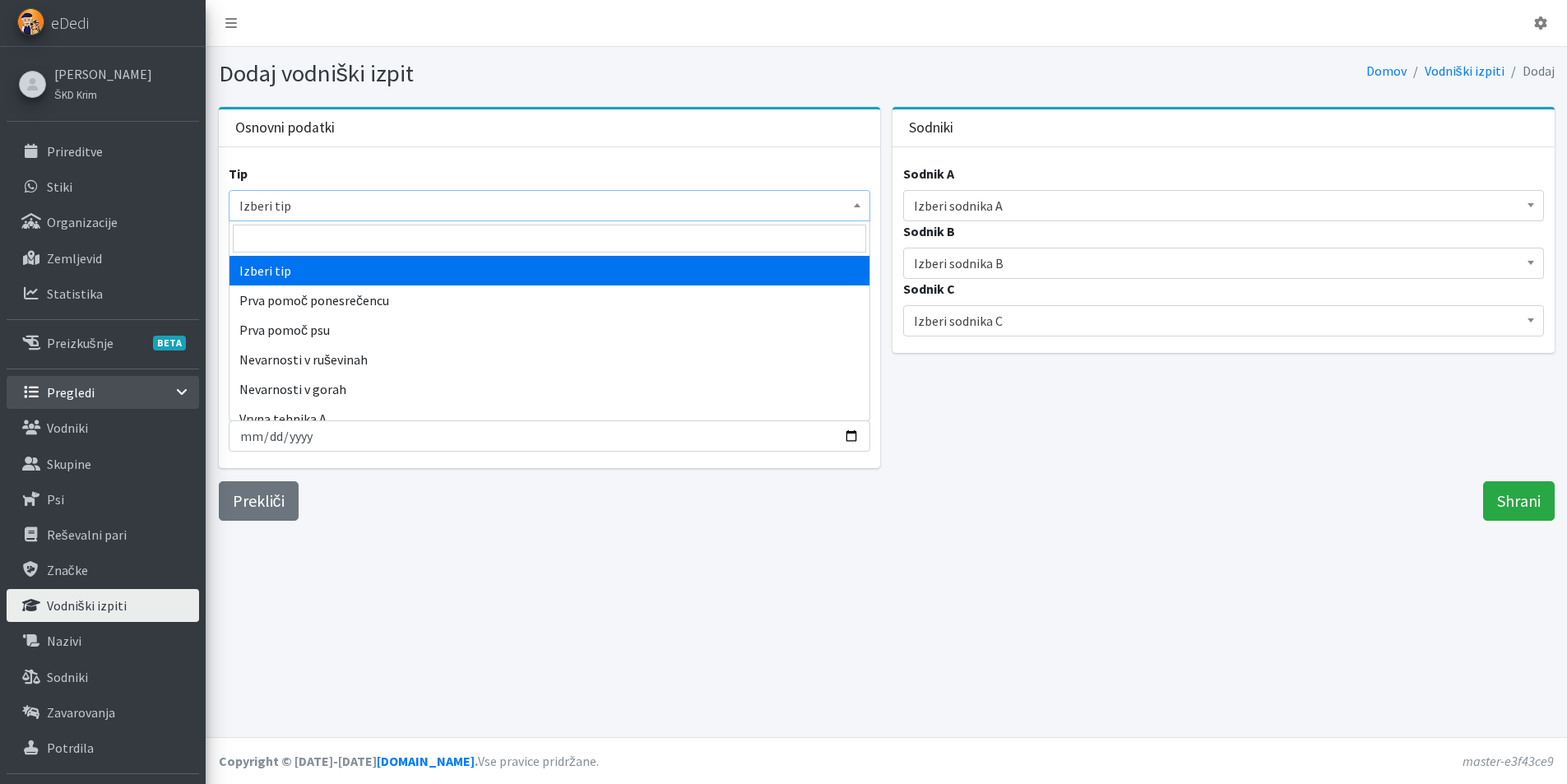
click at [271, 207] on span "Izberi tip" at bounding box center [550, 205] width 621 height 23
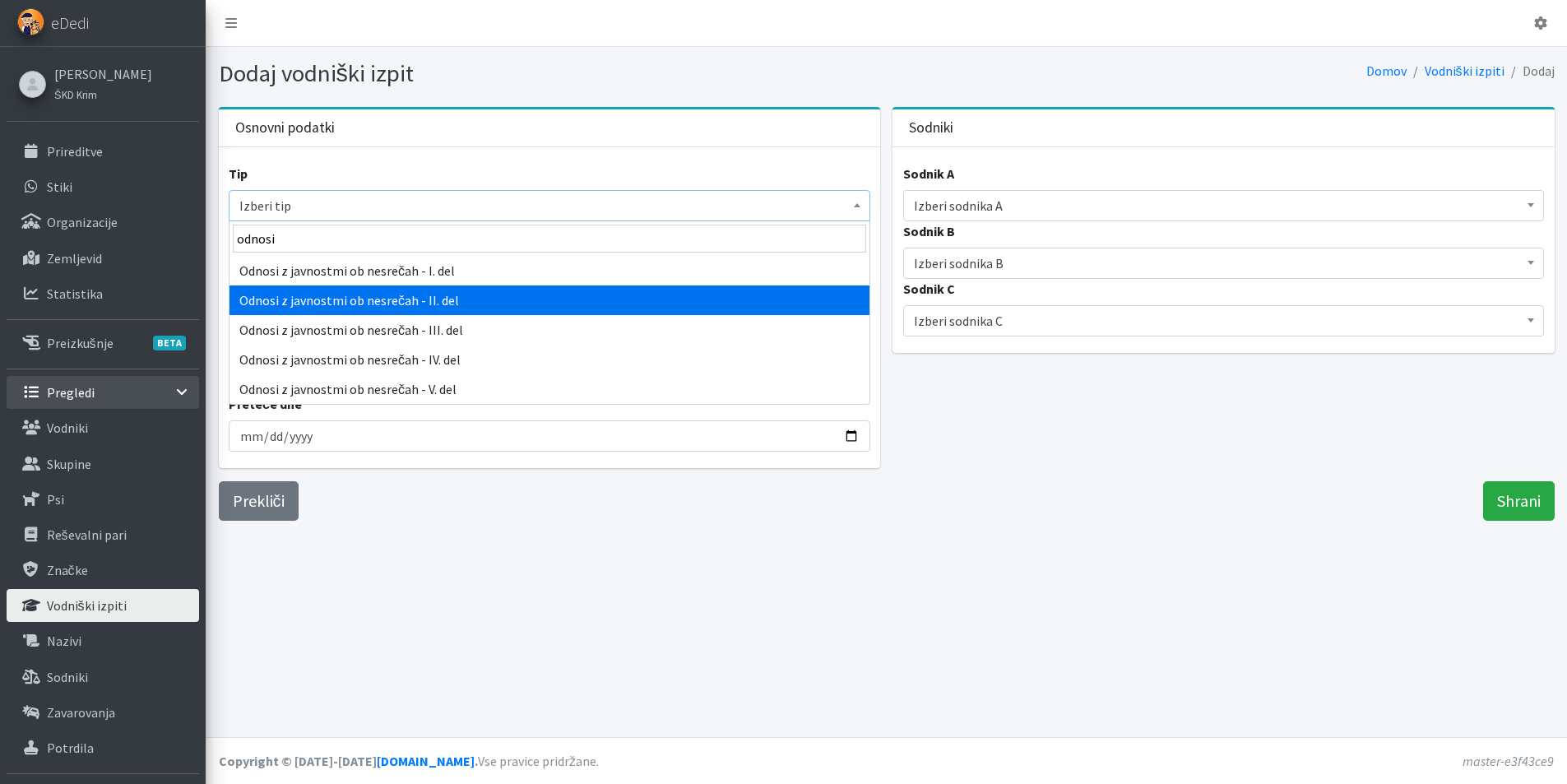
type input "odnosi"
select select "1024"
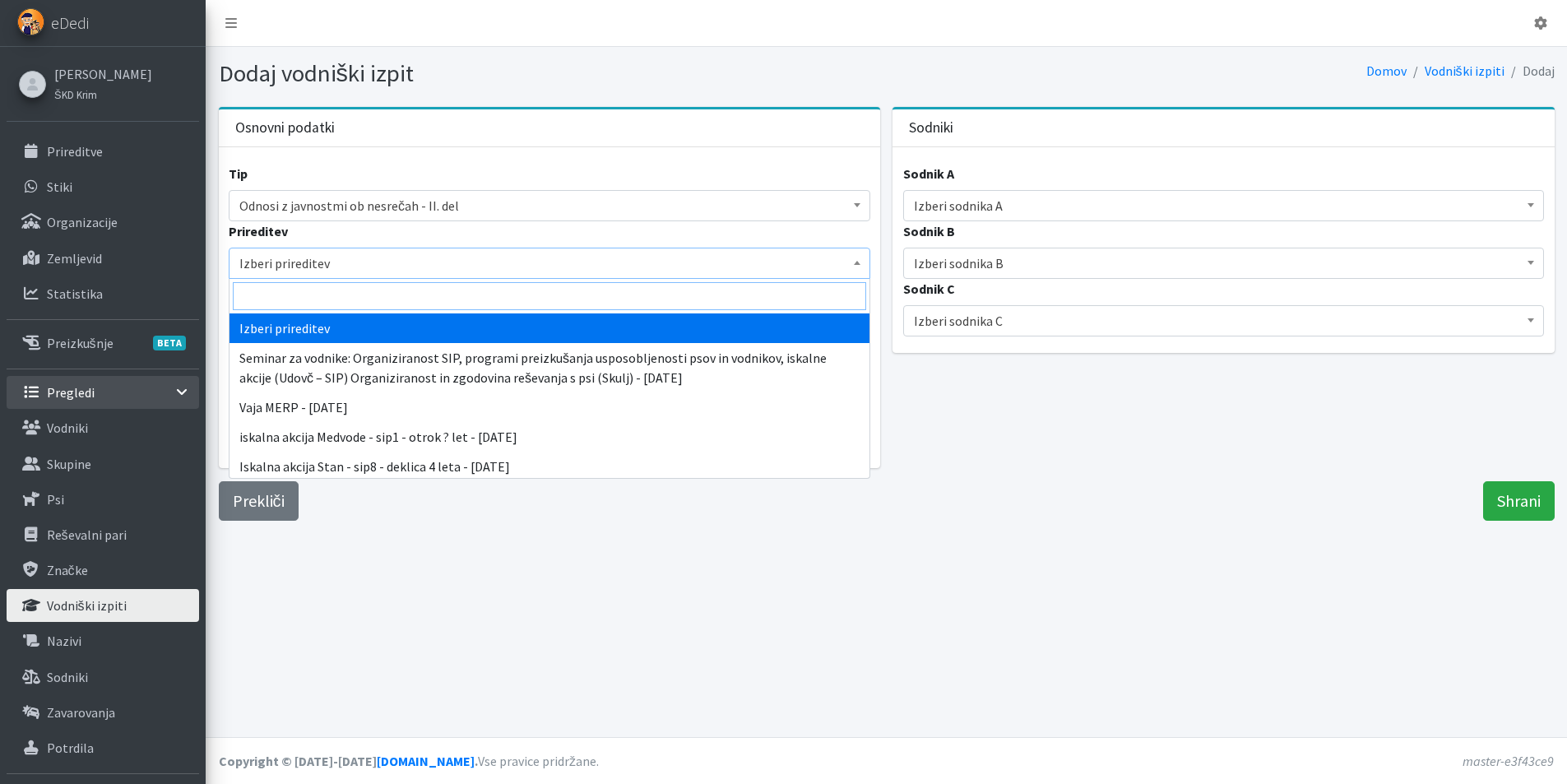
click at [343, 272] on span "Izberi prireditev" at bounding box center [550, 263] width 621 height 23
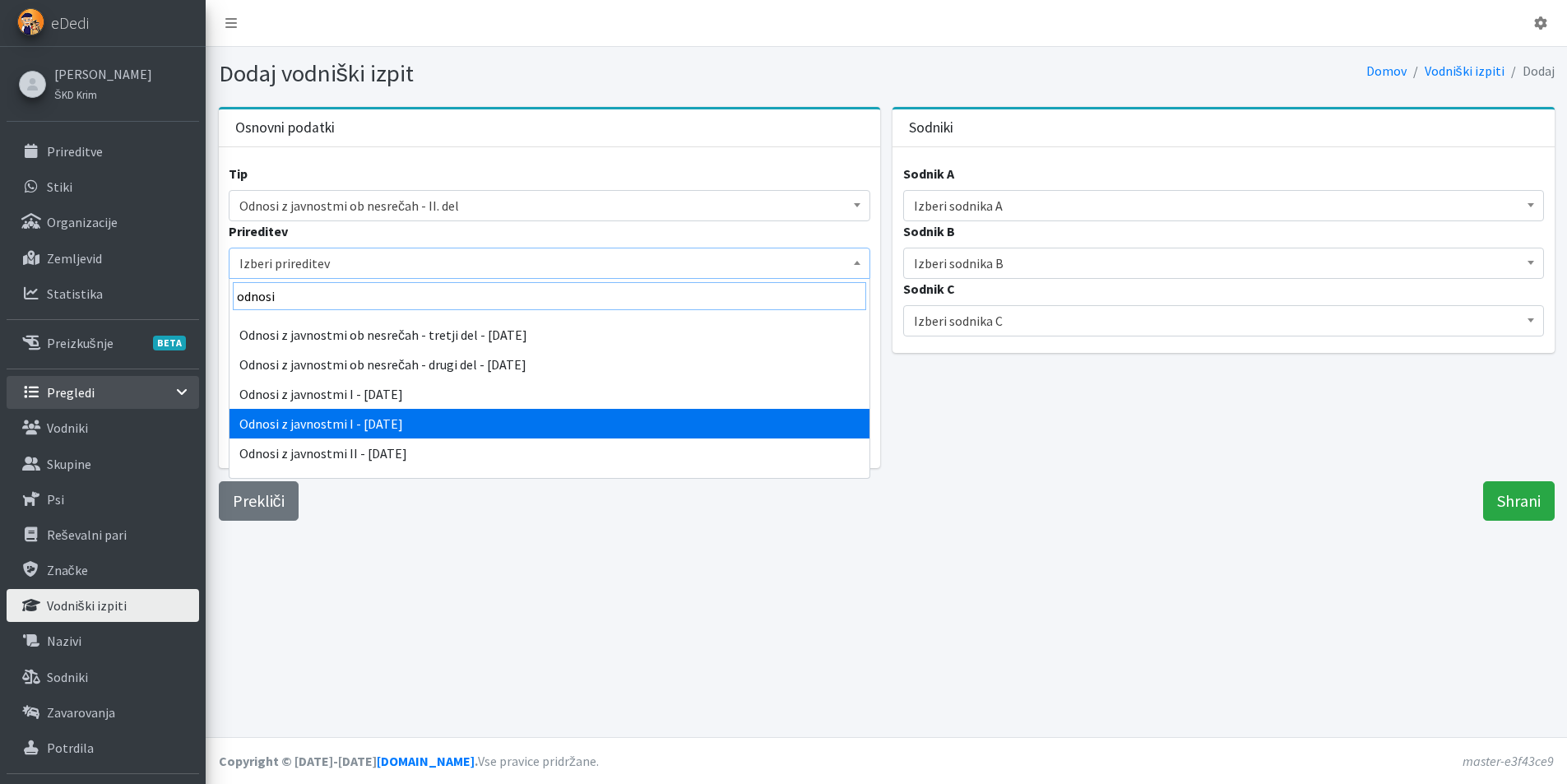
scroll to position [165, 0]
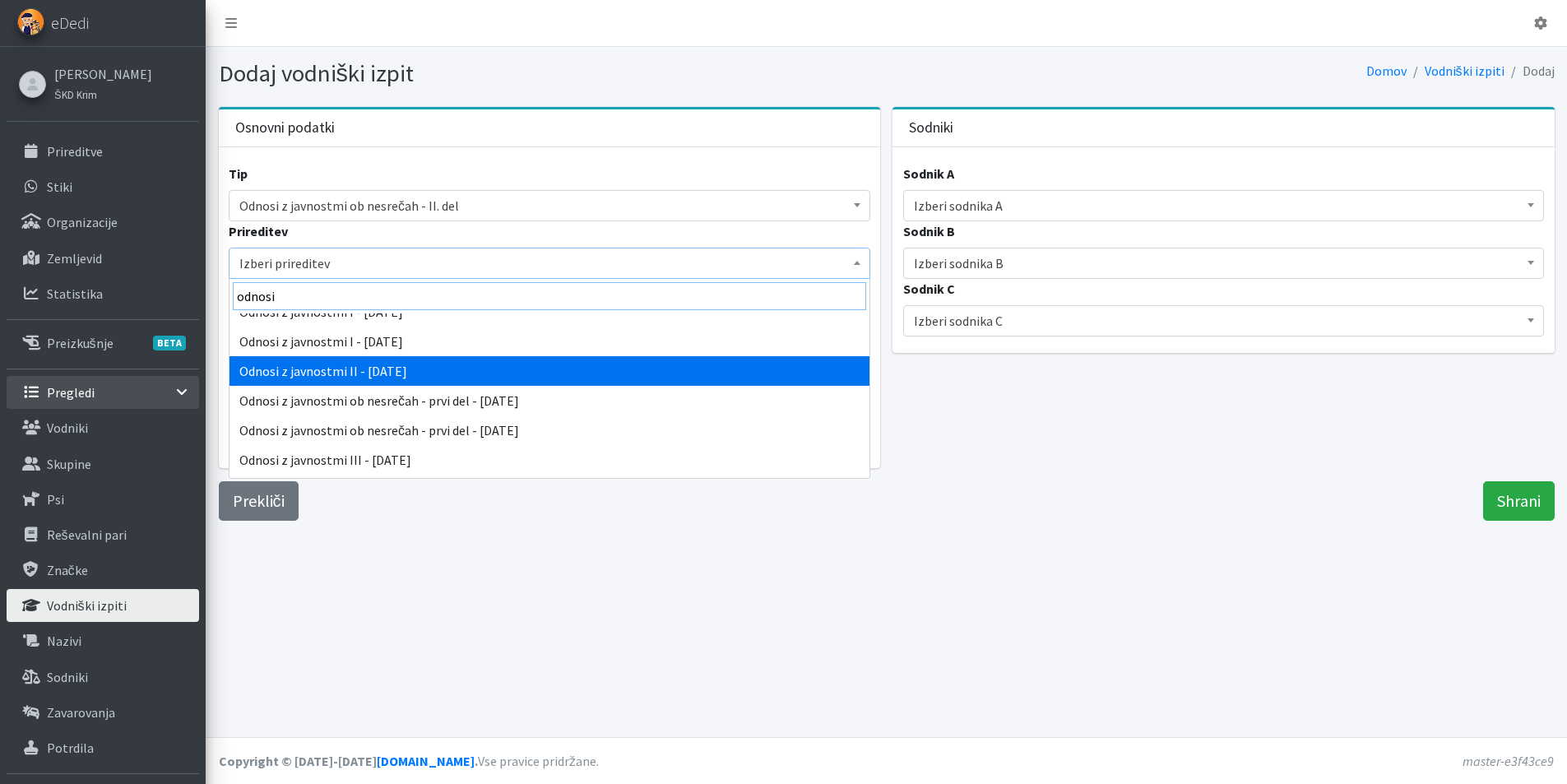
type input "odnosi"
select select "5241"
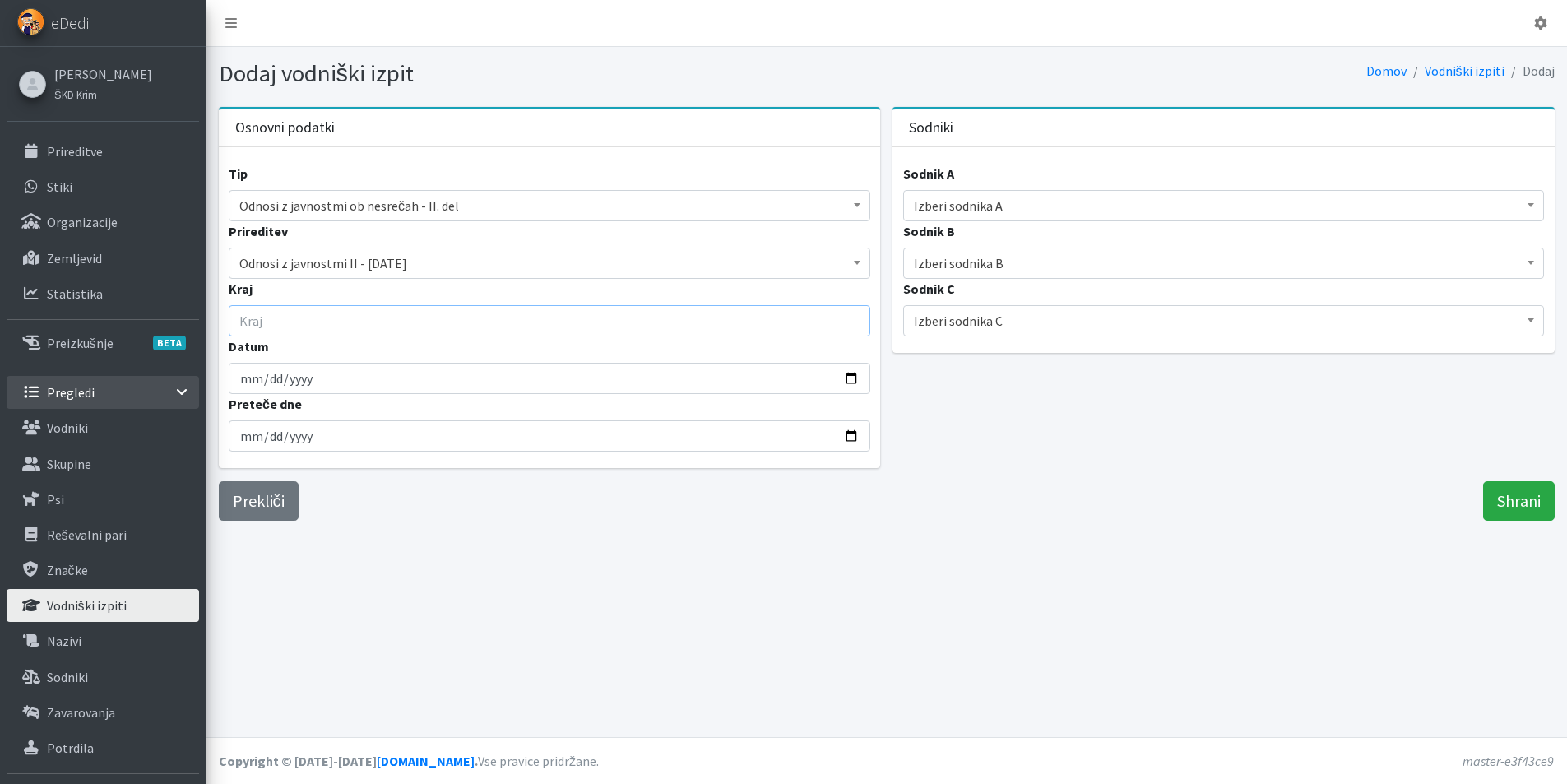
click at [280, 323] on input "Kraj" at bounding box center [549, 321] width 641 height 31
type input "O"
type input "Ig"
click at [249, 378] on input "Datum" at bounding box center [549, 378] width 641 height 31
type input "2025-10-02"
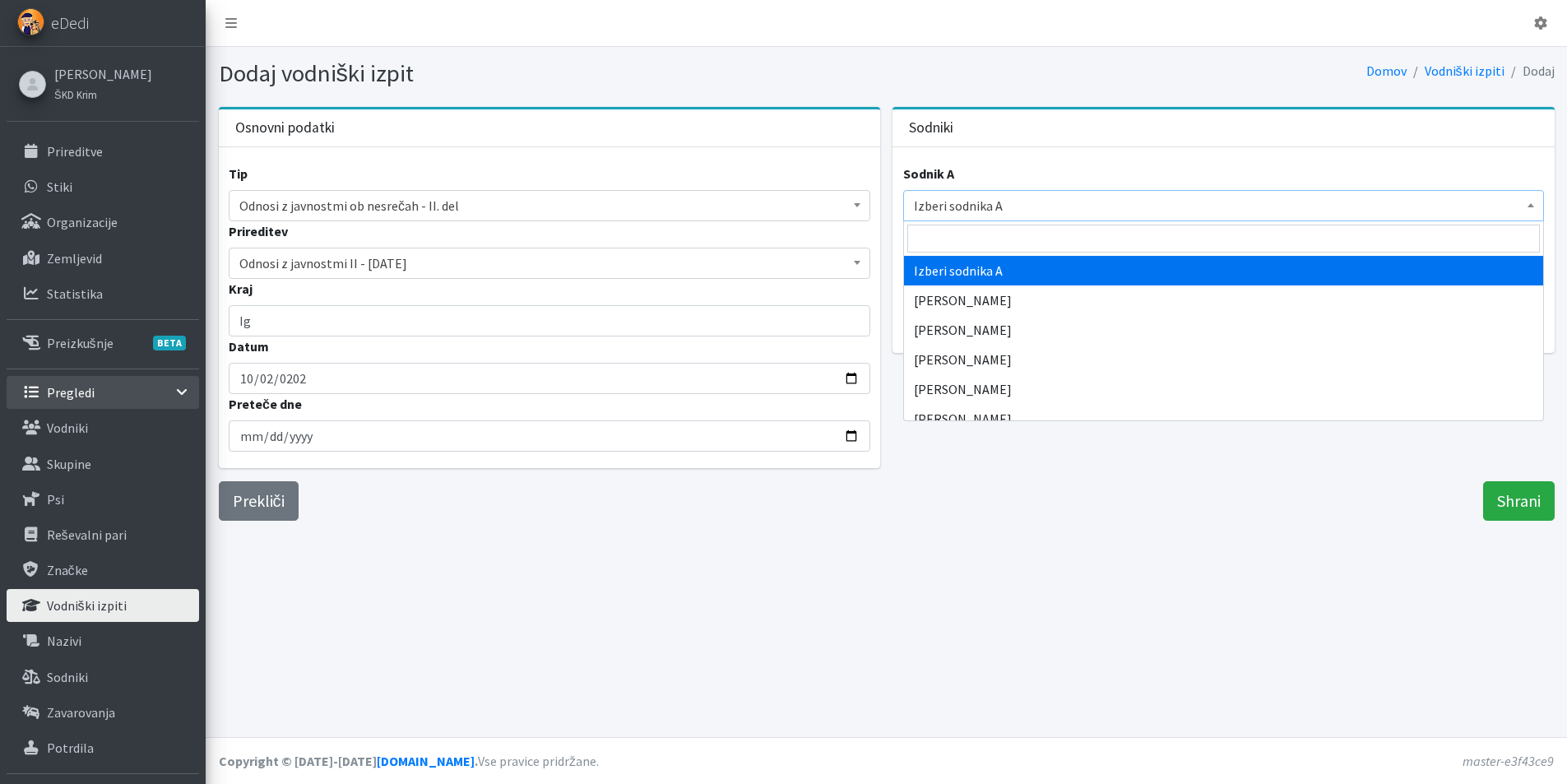
click at [923, 205] on span "Izberi sodnika A" at bounding box center [1225, 205] width 621 height 23
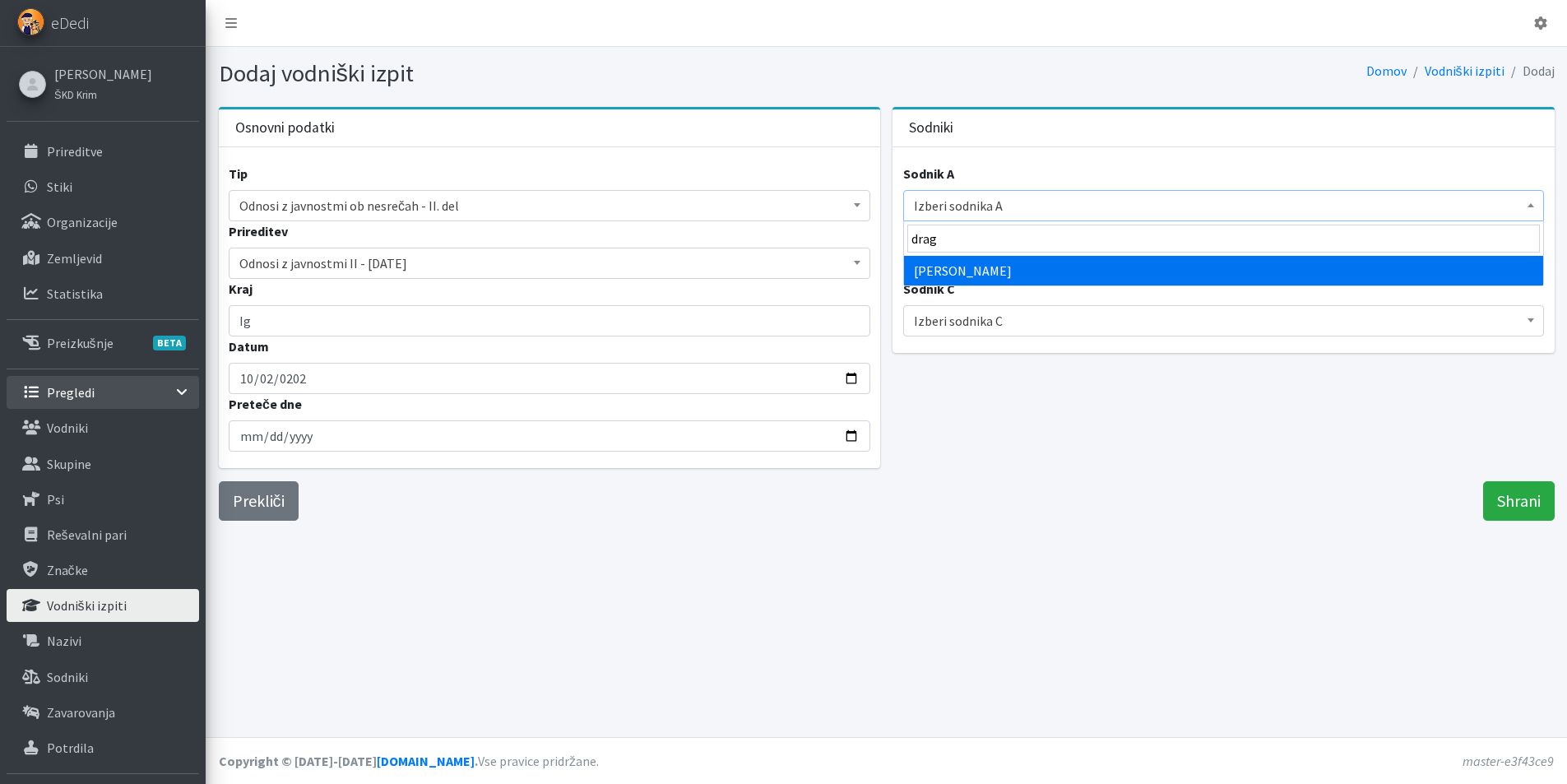
type input "drag"
select select "1889"
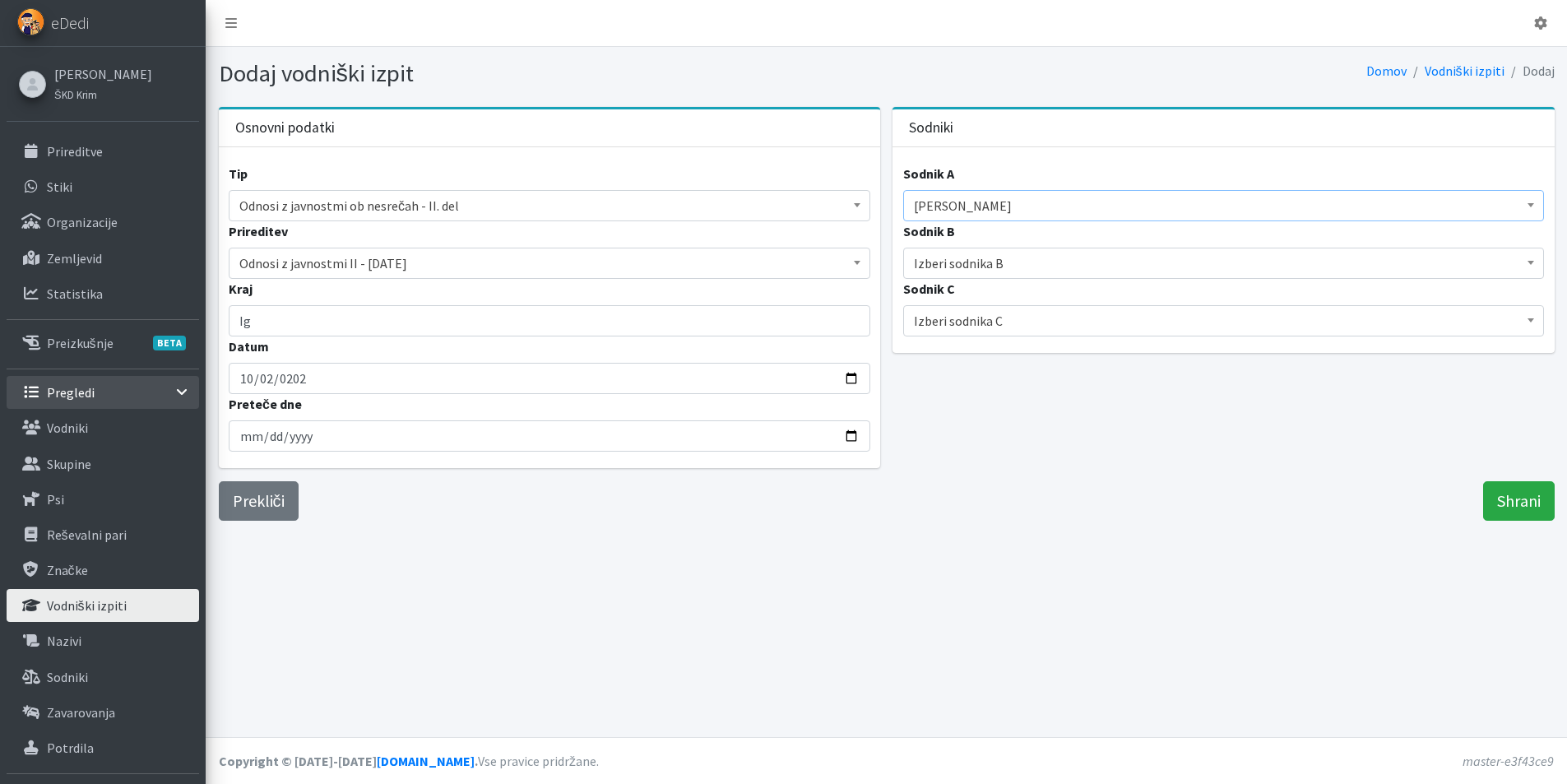
click at [949, 266] on span "Izberi sodnika B" at bounding box center [1225, 263] width 621 height 23
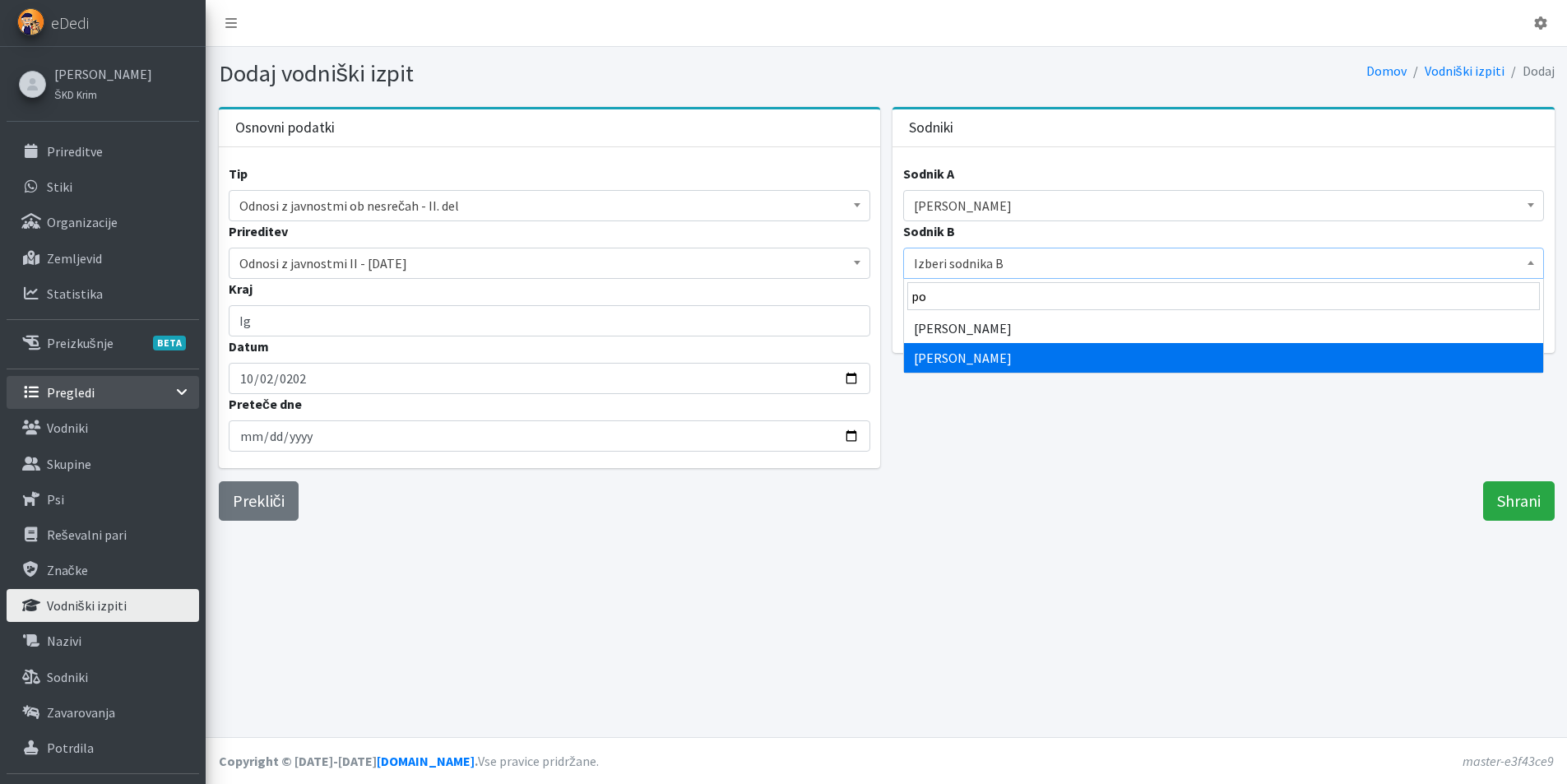
type input "po"
select select "1890"
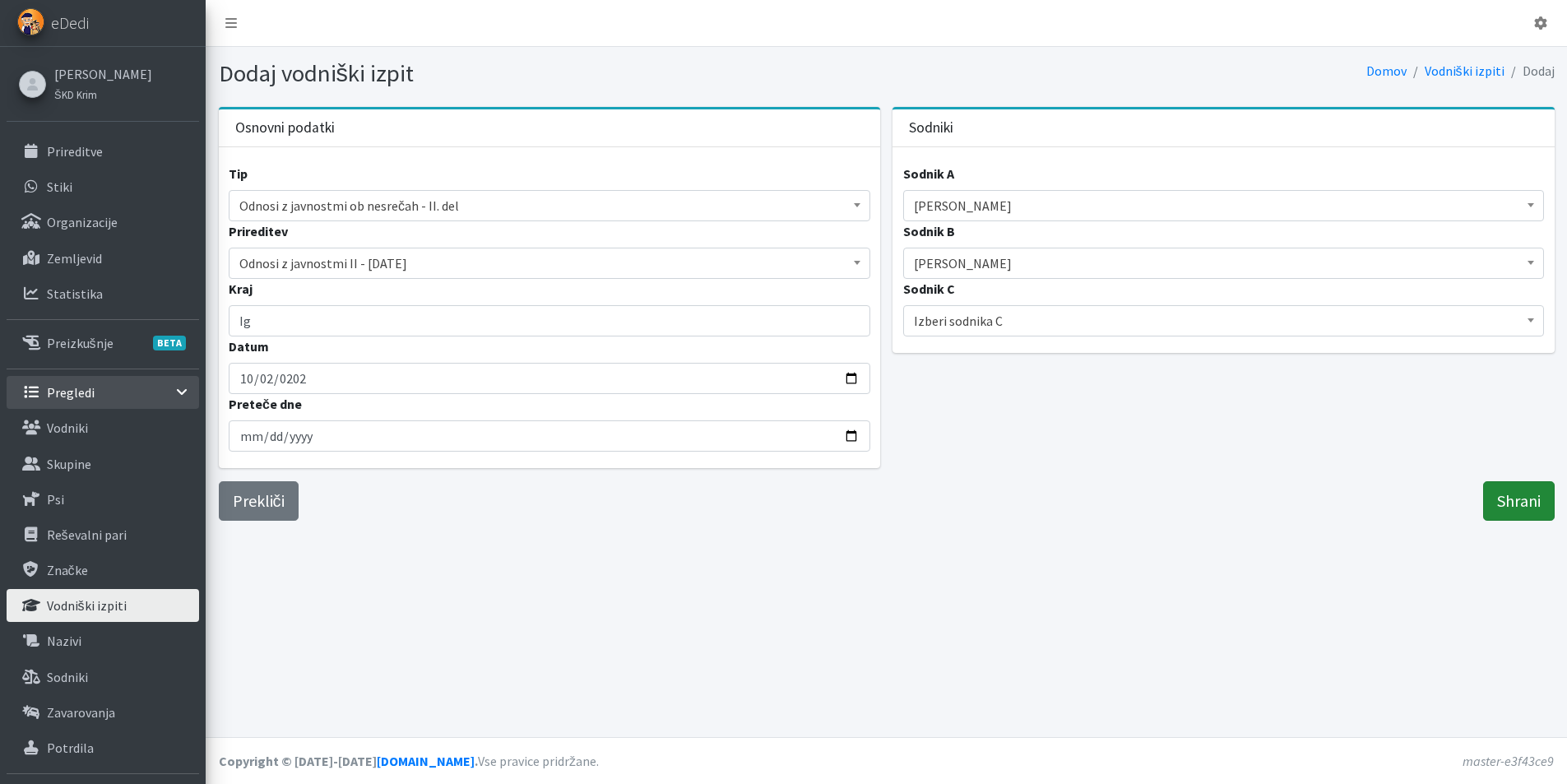
click at [1521, 505] on input "Shrani" at bounding box center [1519, 501] width 71 height 39
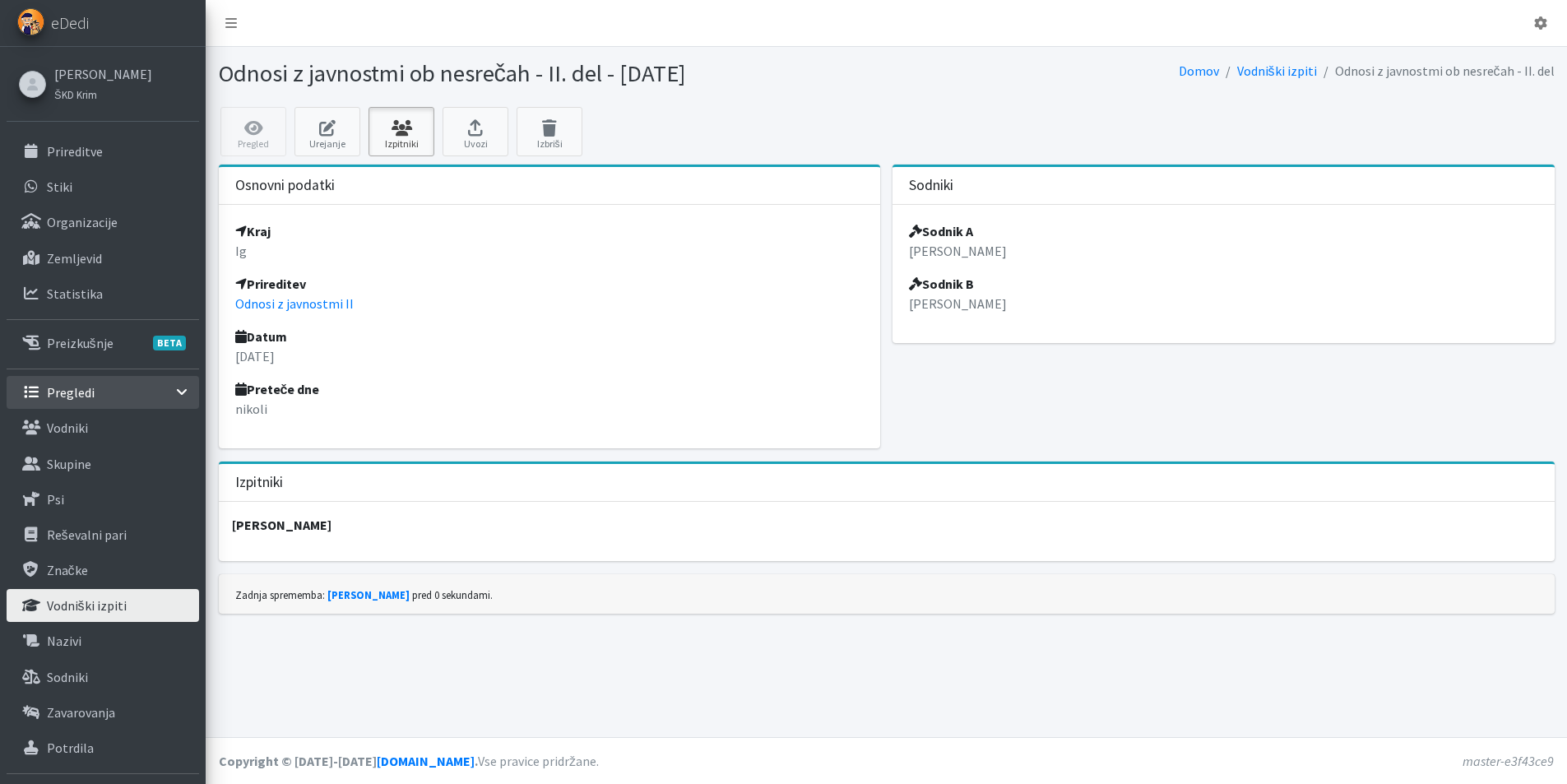
click at [403, 145] on link "Izpitniki" at bounding box center [402, 132] width 66 height 49
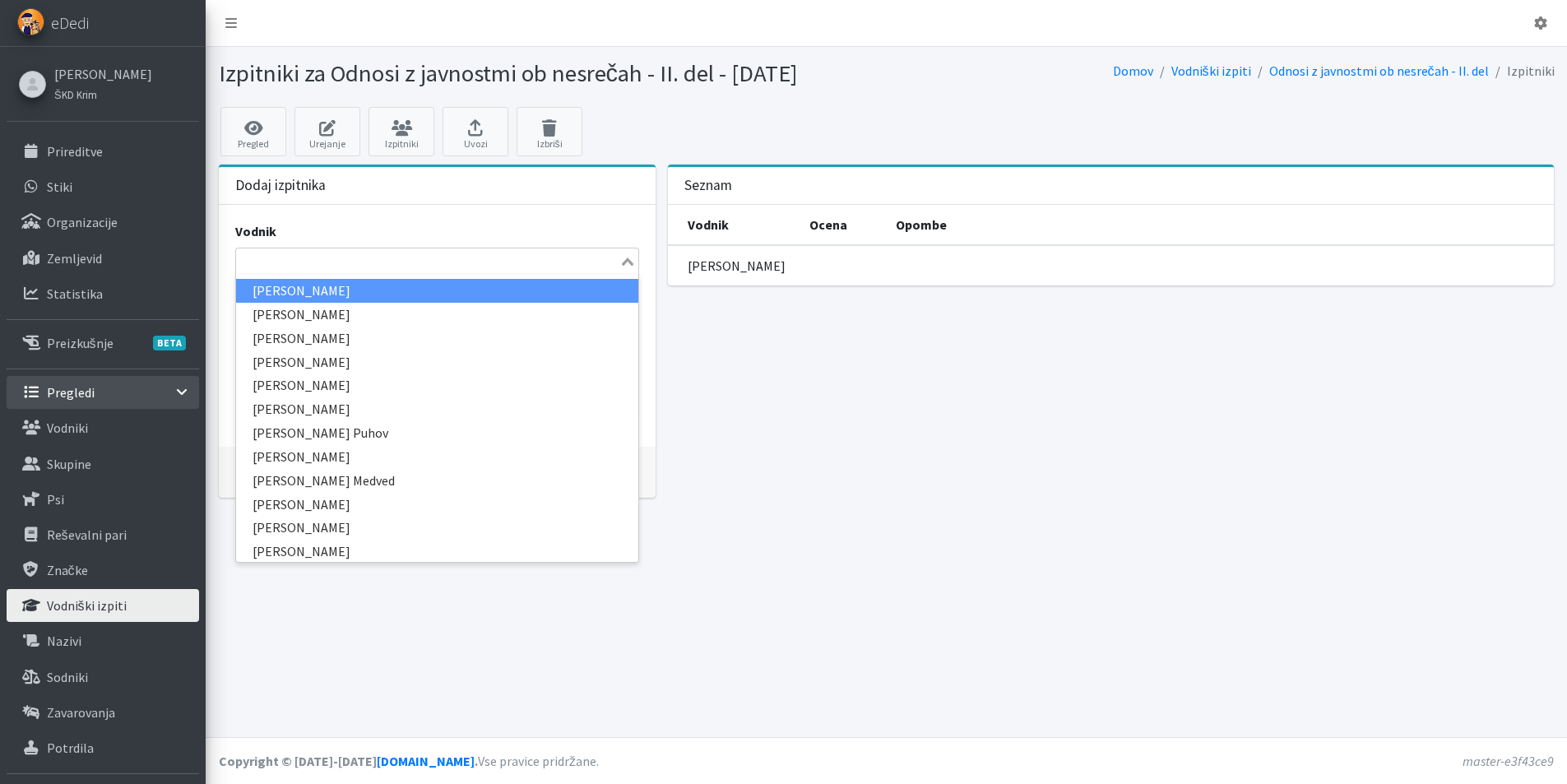
click at [353, 266] on input "Search for option" at bounding box center [428, 261] width 380 height 20
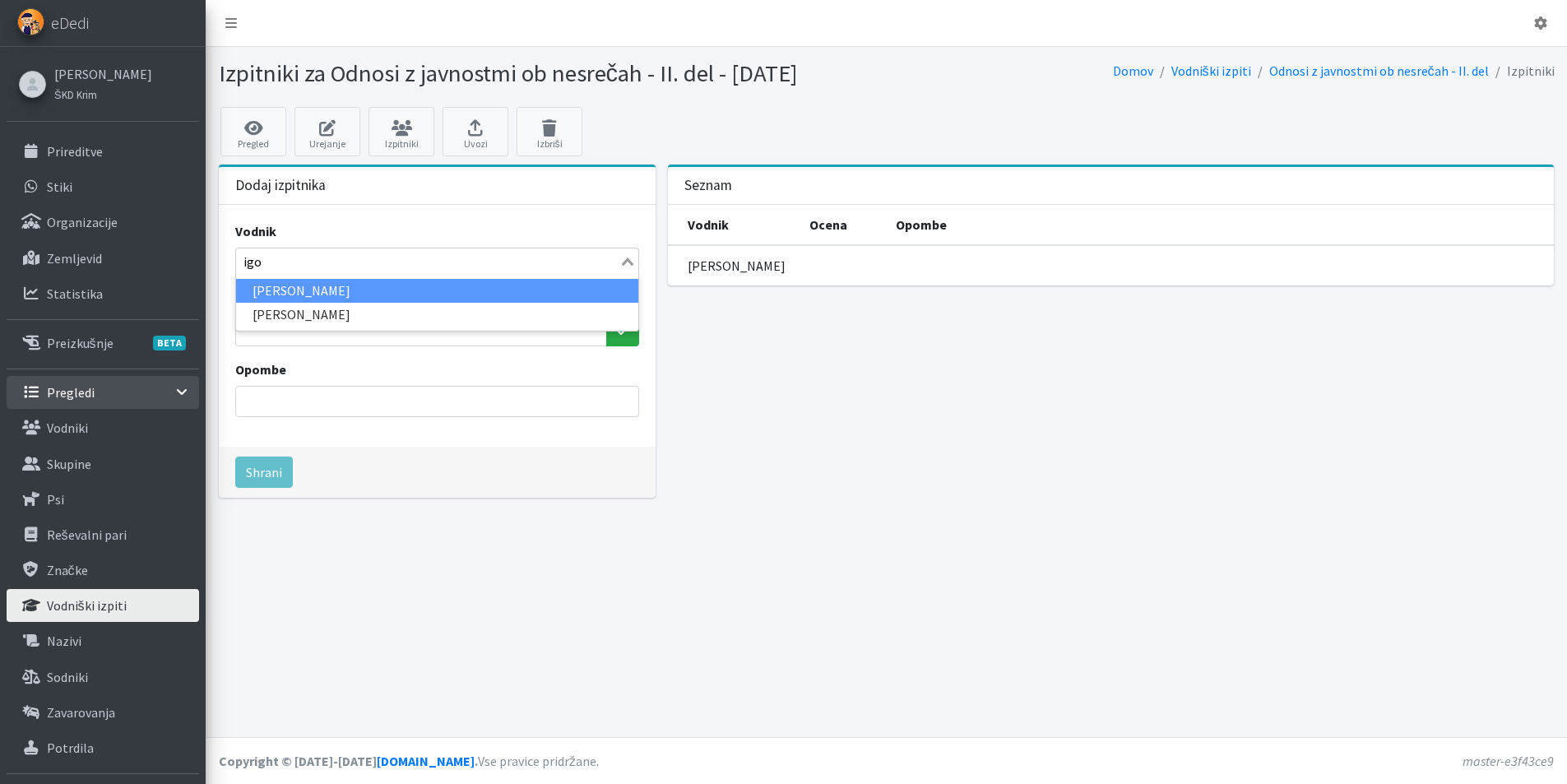
type input "[PERSON_NAME]"
click at [280, 290] on li "[PERSON_NAME]" at bounding box center [437, 290] width 403 height 24
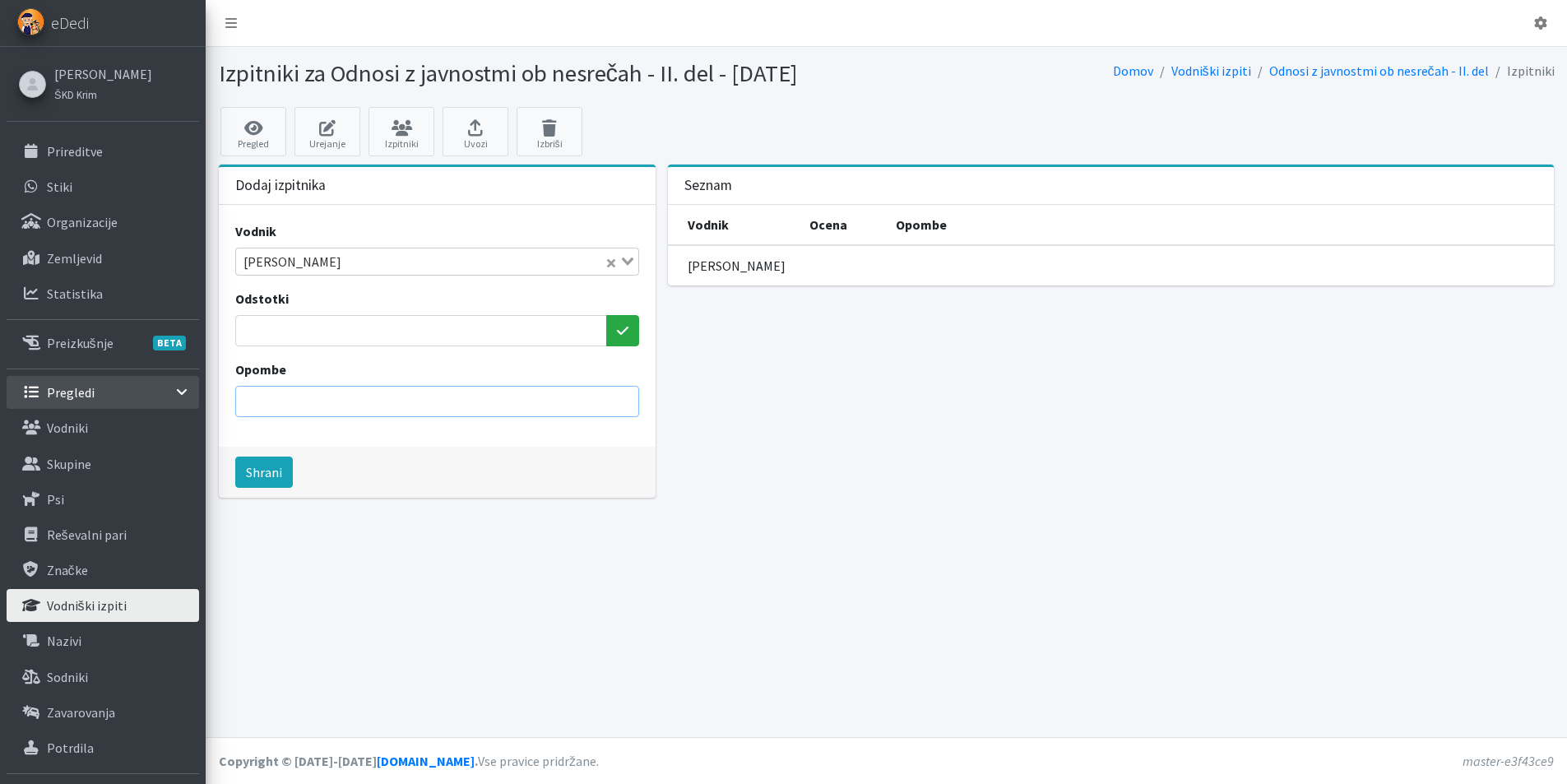
click at [296, 406] on input "Opombe" at bounding box center [436, 400] width 404 height 31
drag, startPoint x: 320, startPoint y: 402, endPoint x: 371, endPoint y: 403, distance: 51.0
click at [371, 403] on input "potrdilo št. 2738/2024" at bounding box center [436, 400] width 404 height 31
type input "potrdilo št. 2721/2025"
click at [273, 472] on button "Shrani" at bounding box center [263, 471] width 57 height 31
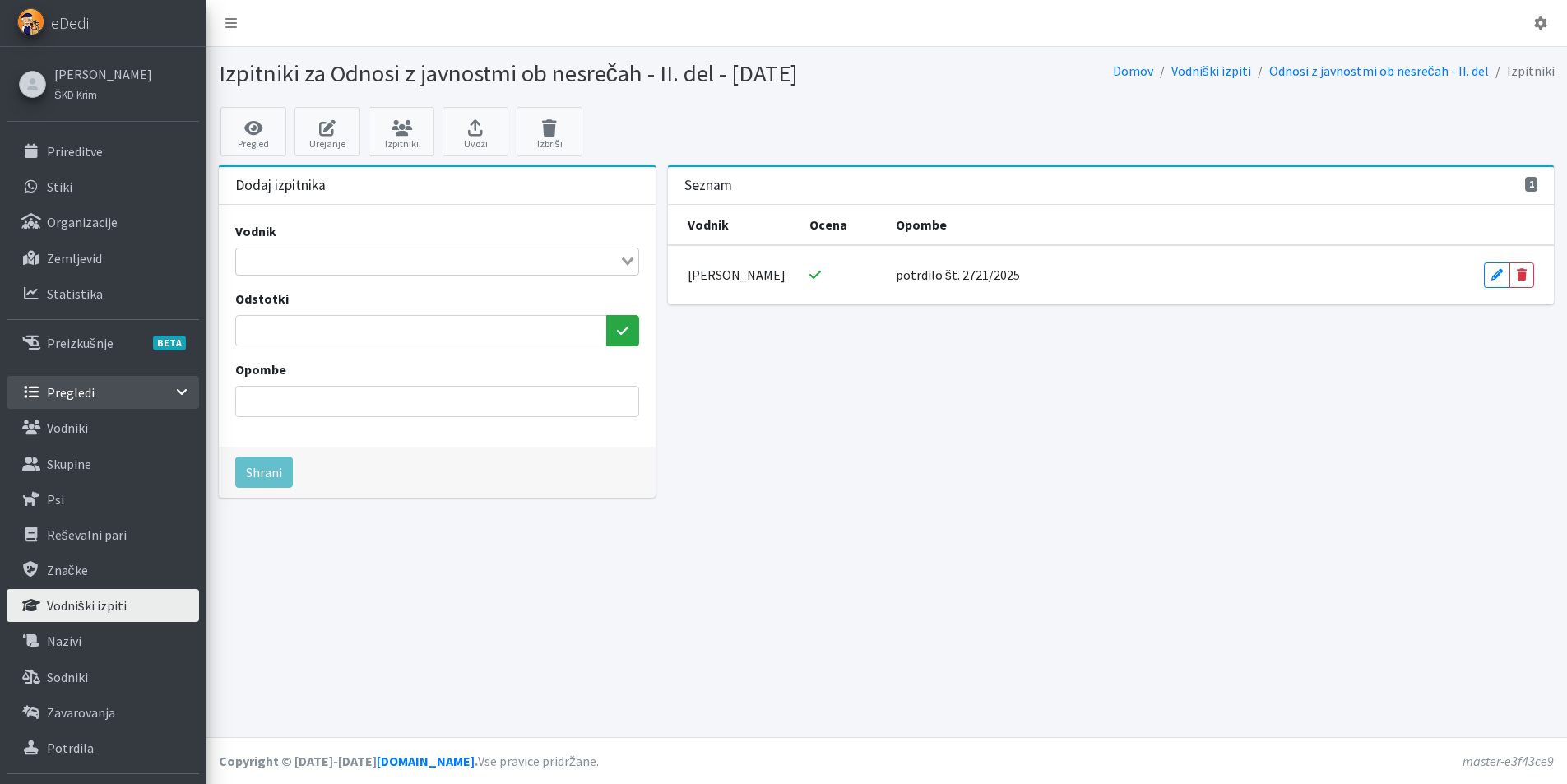
click at [288, 254] on input "Search for option" at bounding box center [428, 261] width 380 height 20
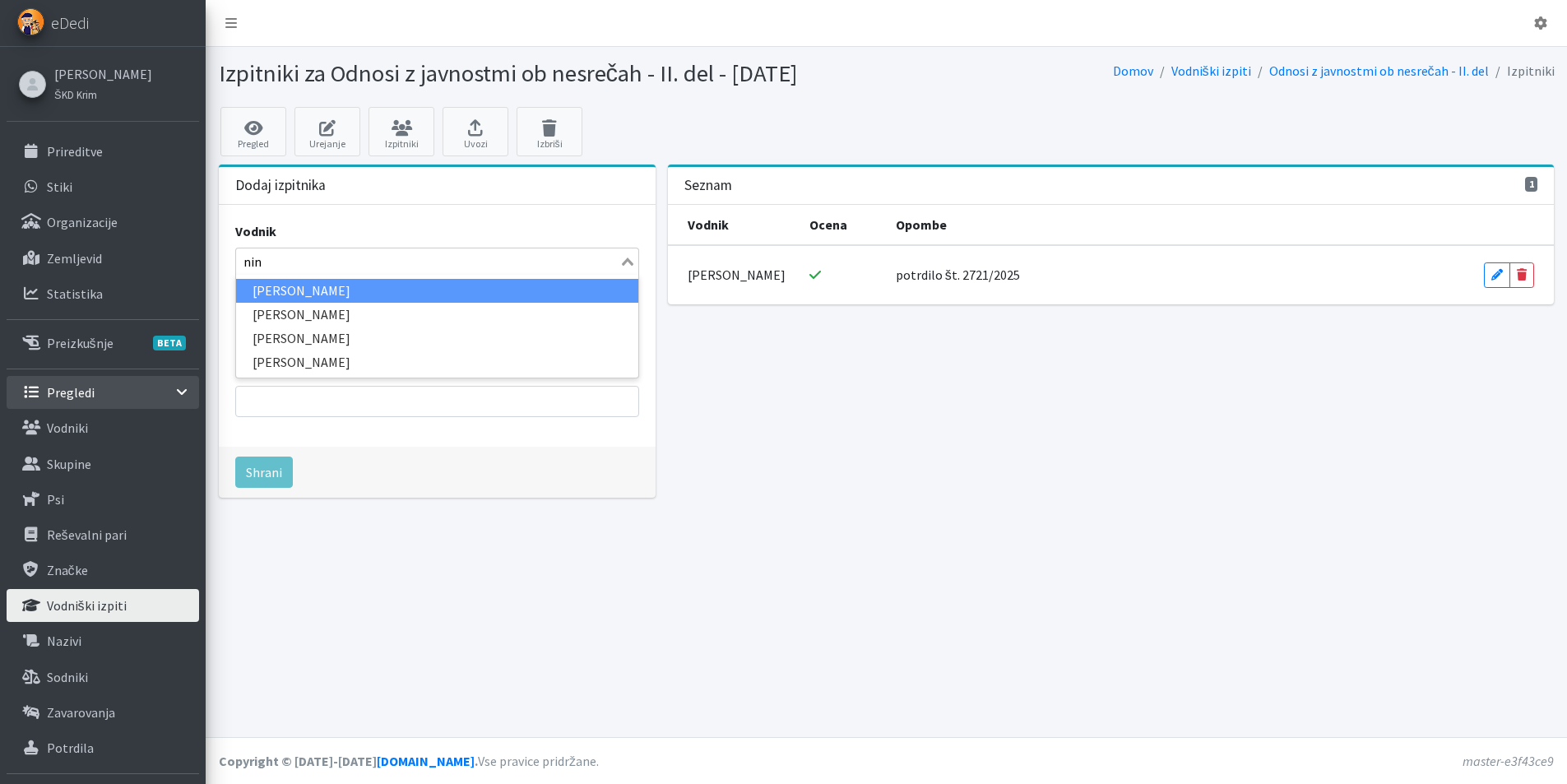
type input "nina"
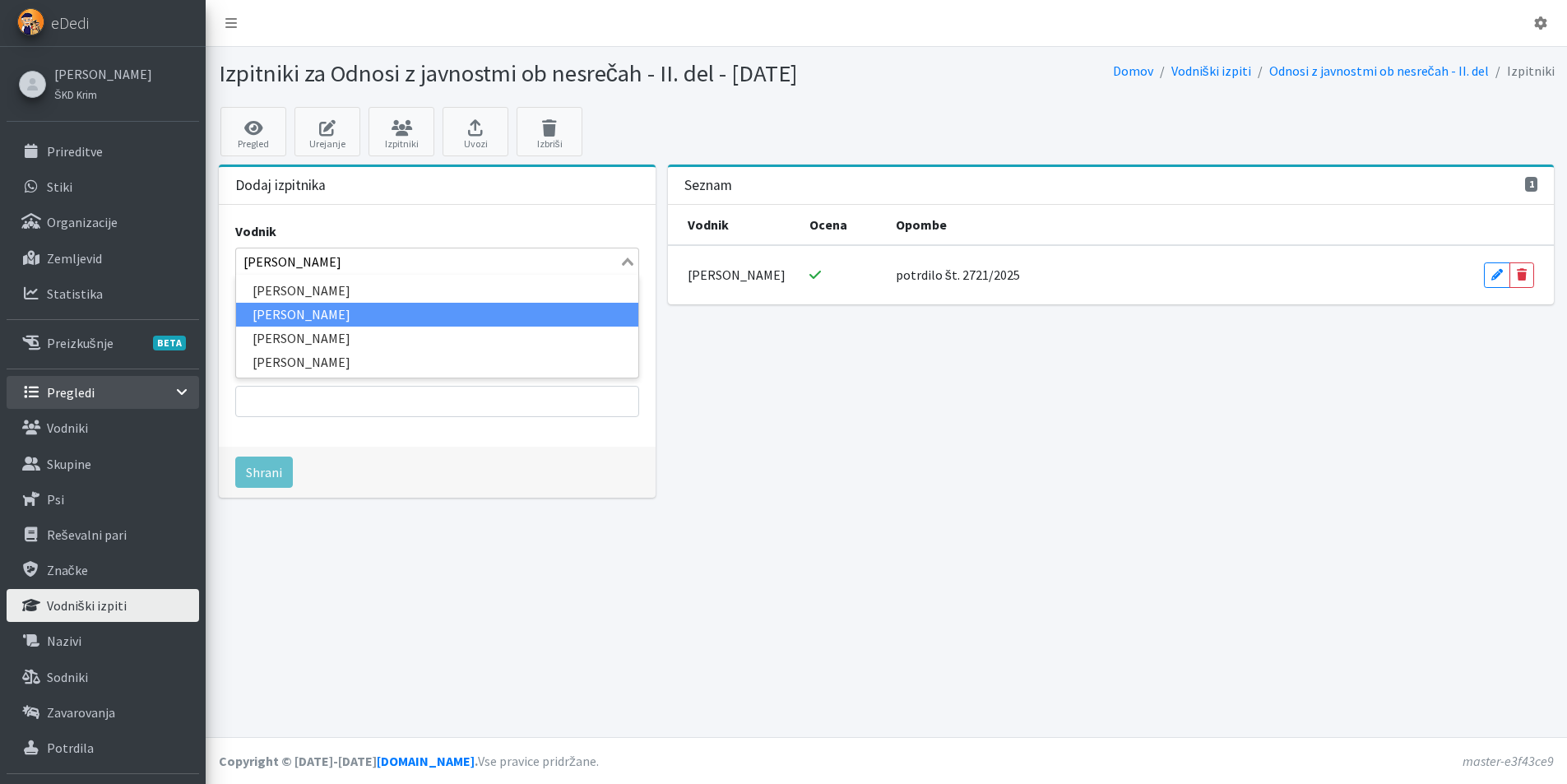
click at [297, 311] on li "Nina Jurinčič" at bounding box center [437, 314] width 403 height 24
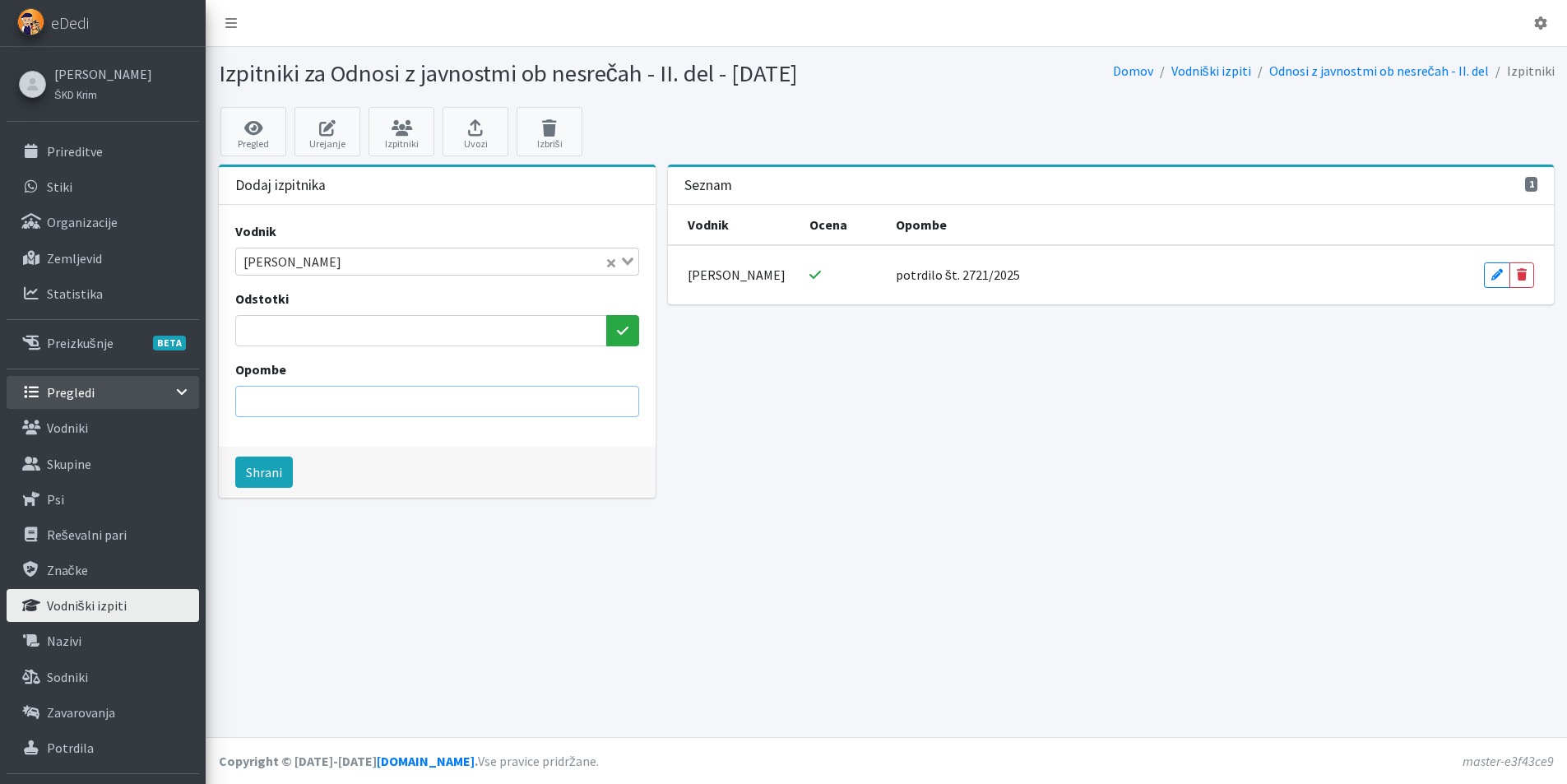
click at [300, 403] on input "Opombe" at bounding box center [436, 400] width 404 height 31
drag, startPoint x: 323, startPoint y: 403, endPoint x: 376, endPoint y: 402, distance: 53.0
click at [376, 402] on input "potrdilo št. 2738/2024" at bounding box center [436, 400] width 404 height 31
drag, startPoint x: 327, startPoint y: 401, endPoint x: 345, endPoint y: 400, distance: 18.0
click at [345, 400] on input "potrdilo št. 272722/2025" at bounding box center [436, 400] width 404 height 31
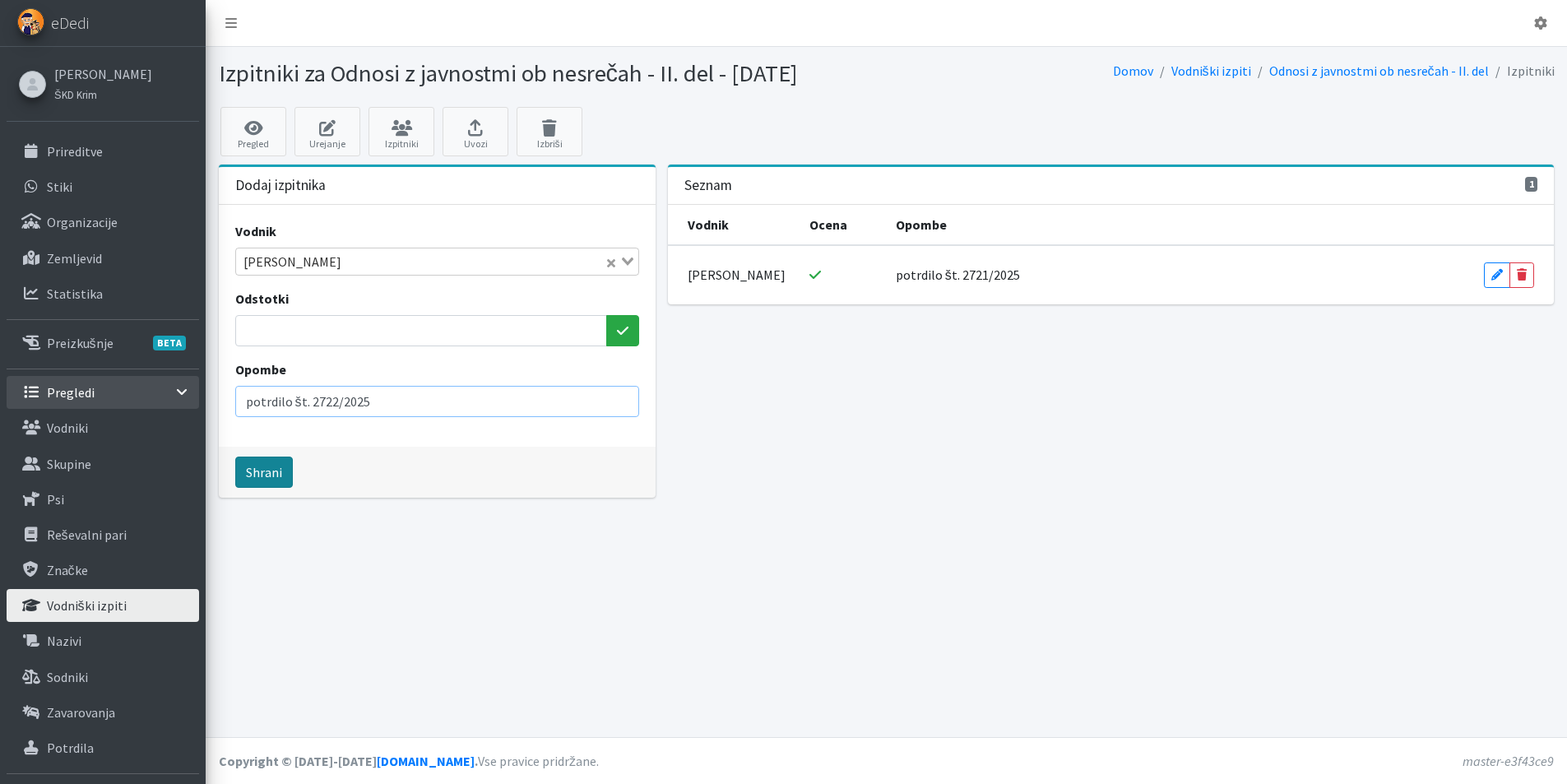
type input "potrdilo št. 2722/2025"
click at [266, 475] on button "Shrani" at bounding box center [263, 471] width 57 height 31
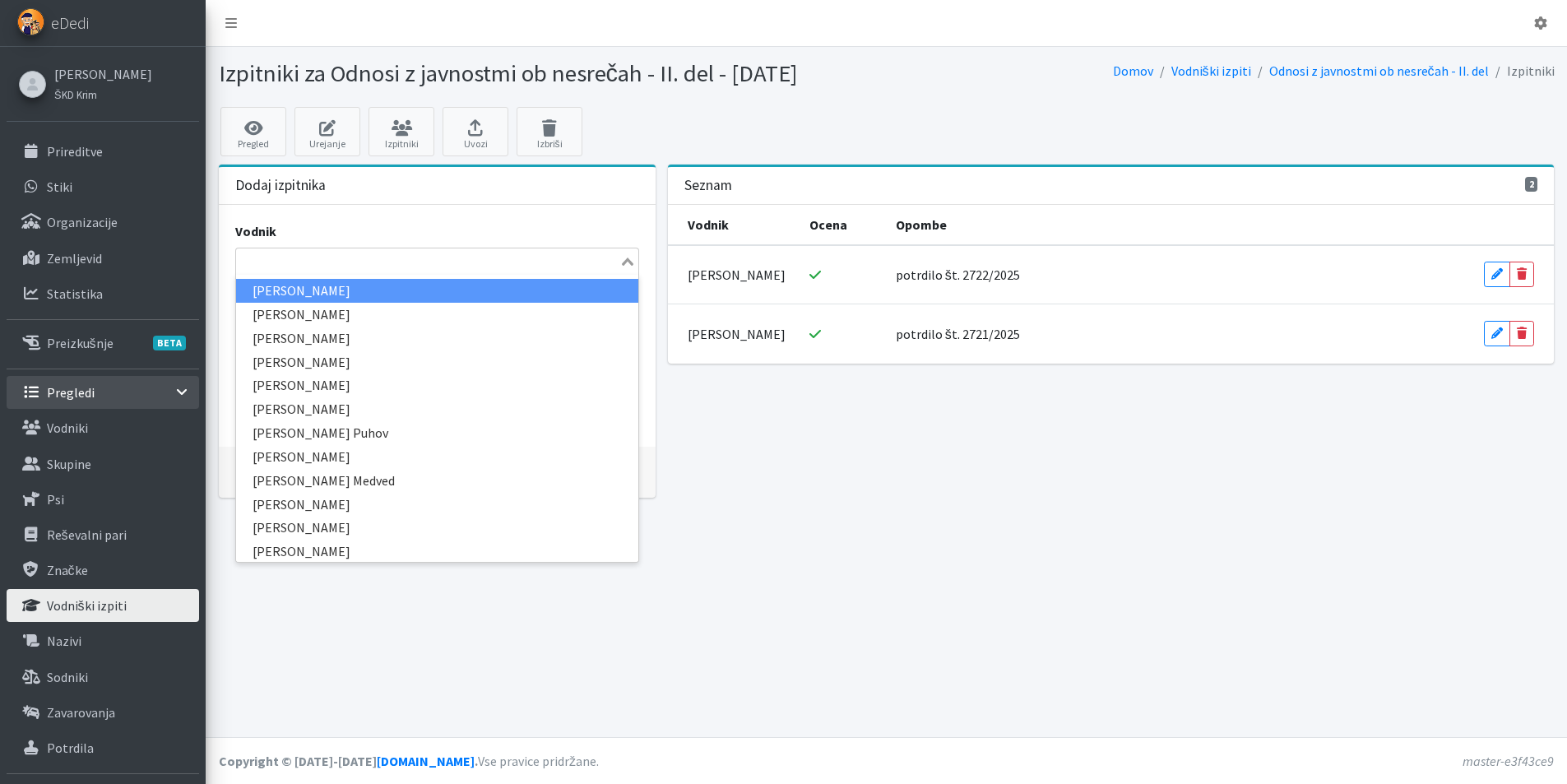
click at [254, 261] on input "Search for option" at bounding box center [428, 261] width 380 height 20
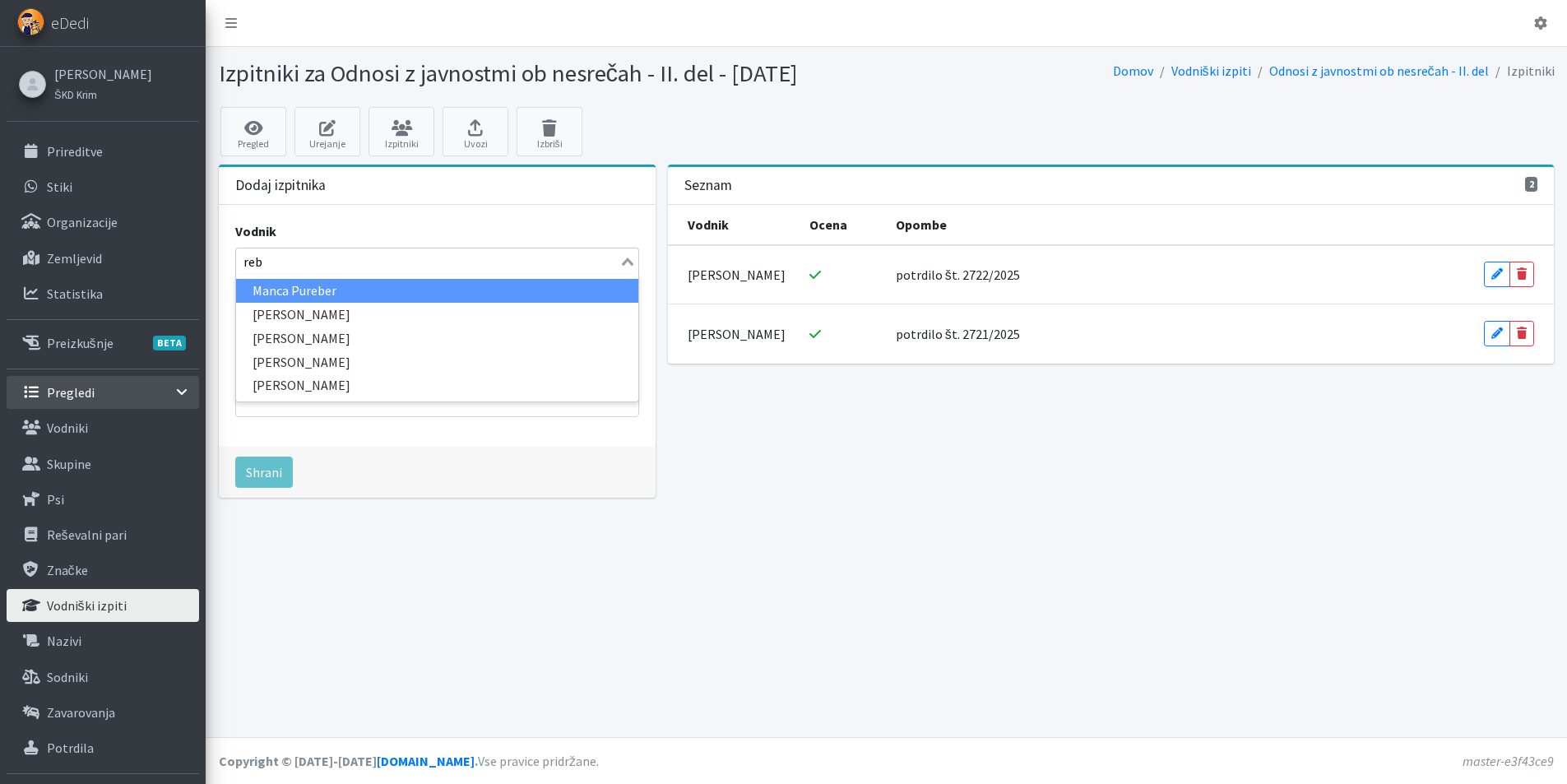
type input "rebe"
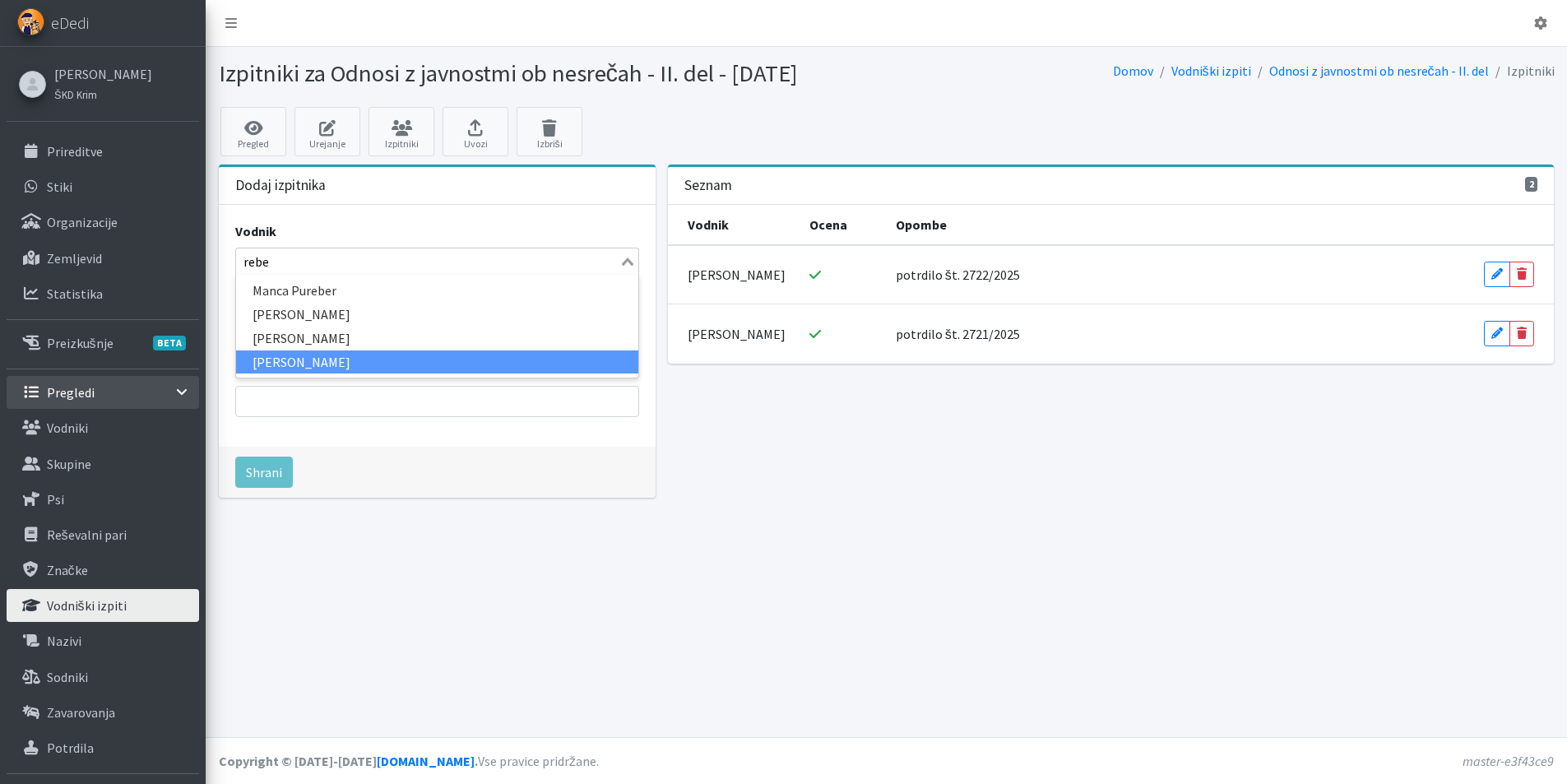
click at [281, 360] on li "Rebeka Leskovic" at bounding box center [437, 362] width 403 height 24
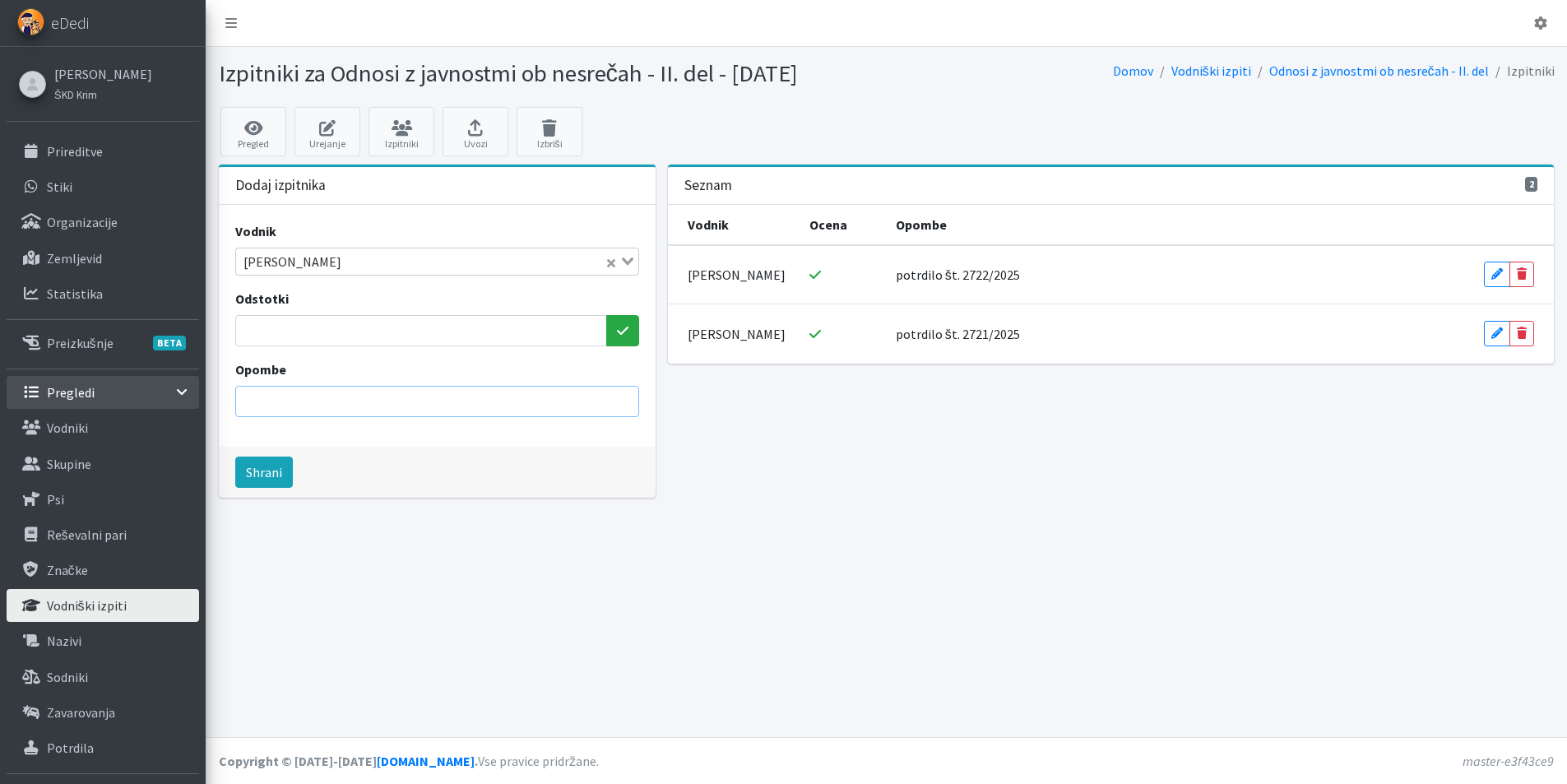
click at [277, 404] on input "Opombe" at bounding box center [436, 400] width 404 height 31
drag, startPoint x: 324, startPoint y: 401, endPoint x: 406, endPoint y: 416, distance: 83.4
click at [406, 416] on input "potrdilo št. 2738/2024" at bounding box center [436, 400] width 404 height 31
type input "potrdilo št. 2723/2025"
click at [262, 469] on button "Shrani" at bounding box center [263, 471] width 57 height 31
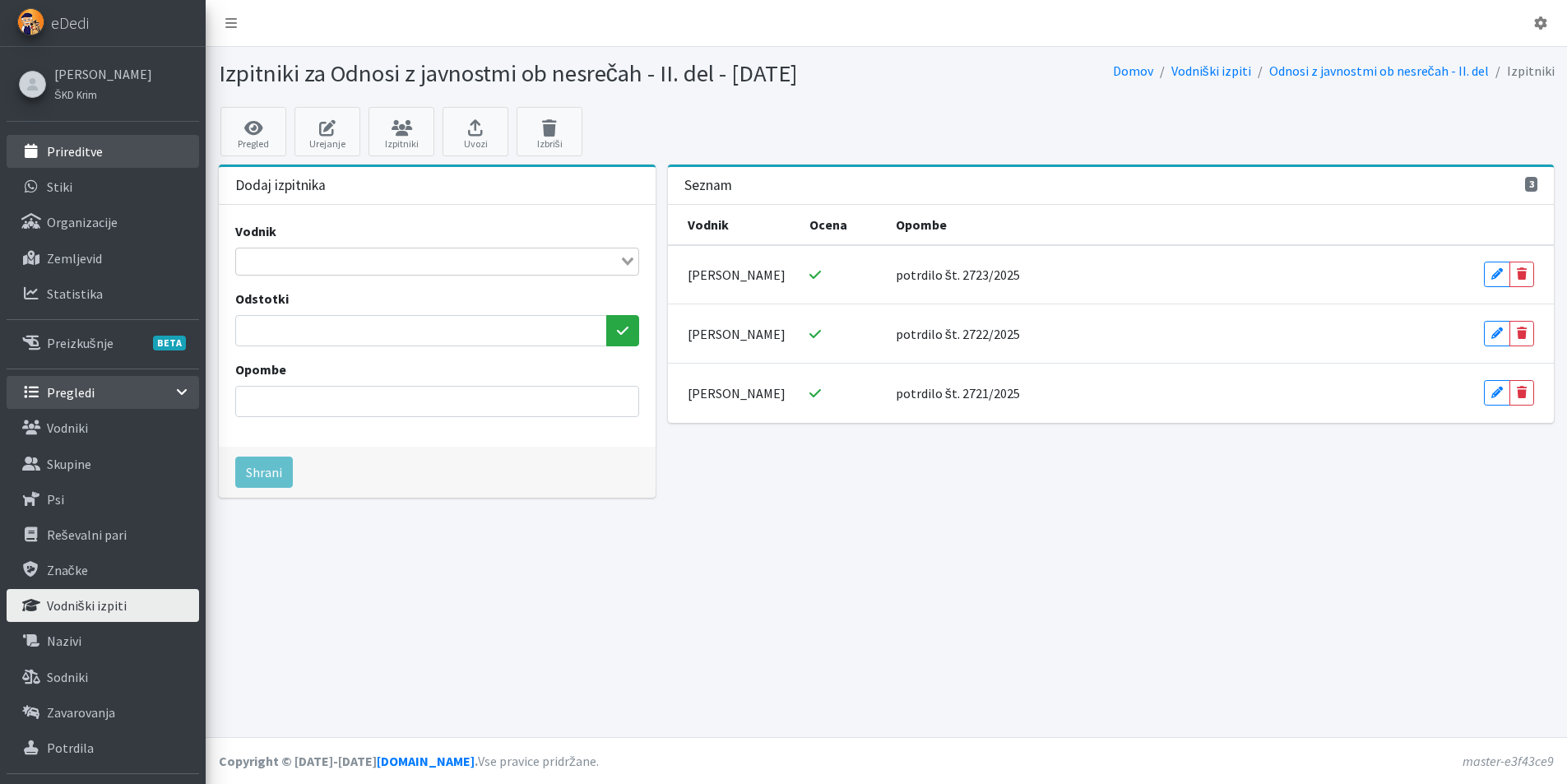
click at [78, 156] on p "Prireditve" at bounding box center [74, 150] width 55 height 16
